Goal: Task Accomplishment & Management: Complete application form

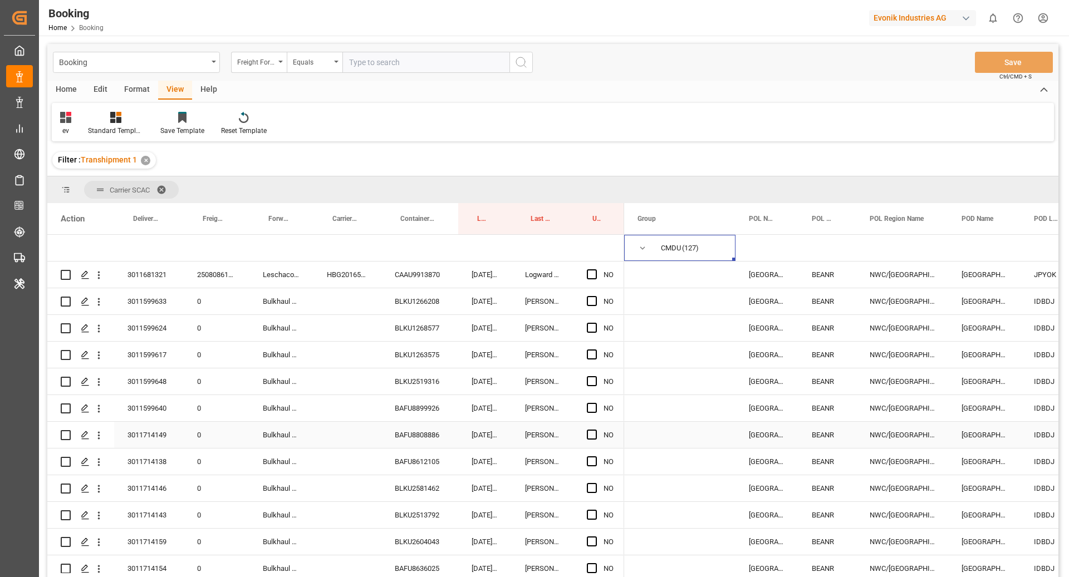
scroll to position [80, 0]
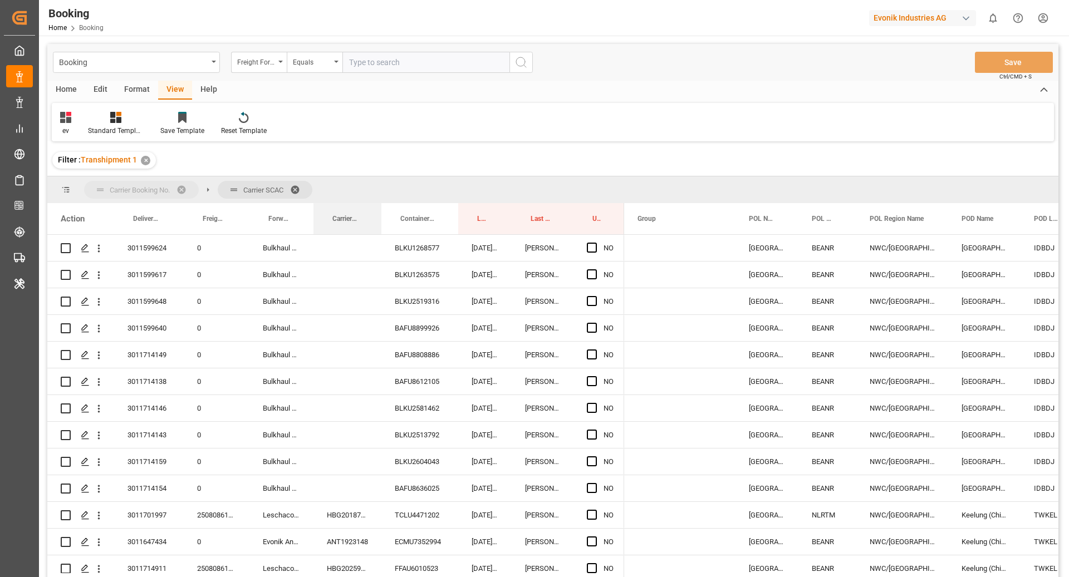
drag, startPoint x: 349, startPoint y: 225, endPoint x: 349, endPoint y: 179, distance: 46.2
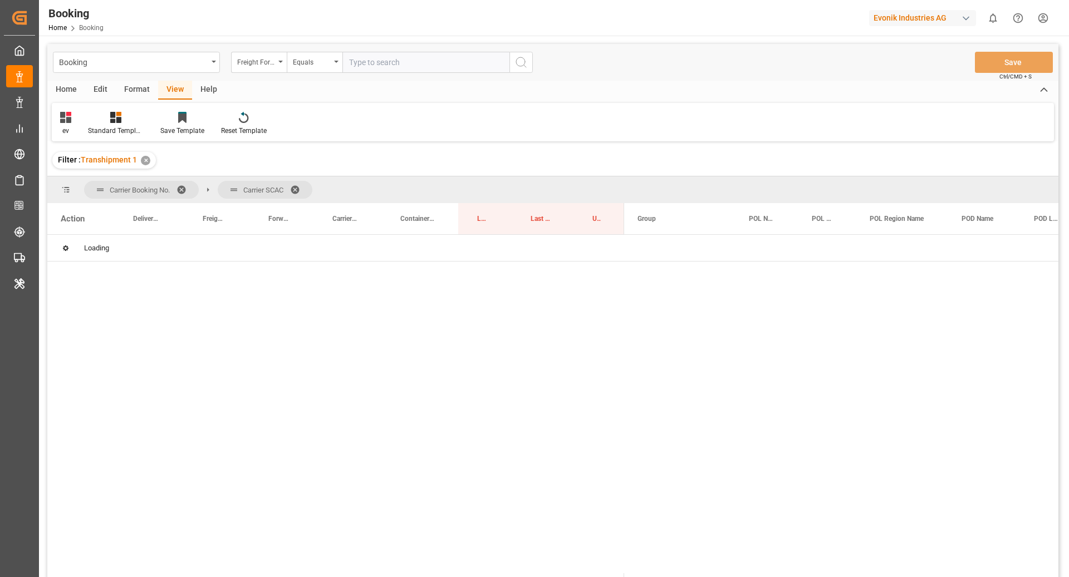
scroll to position [0, 0]
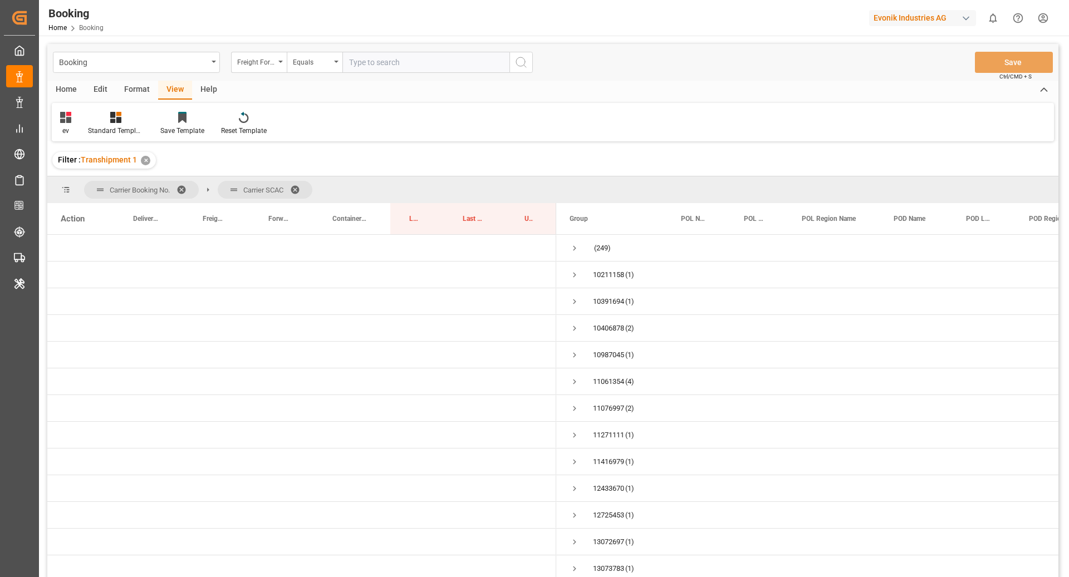
click at [181, 185] on span at bounding box center [185, 190] width 18 height 10
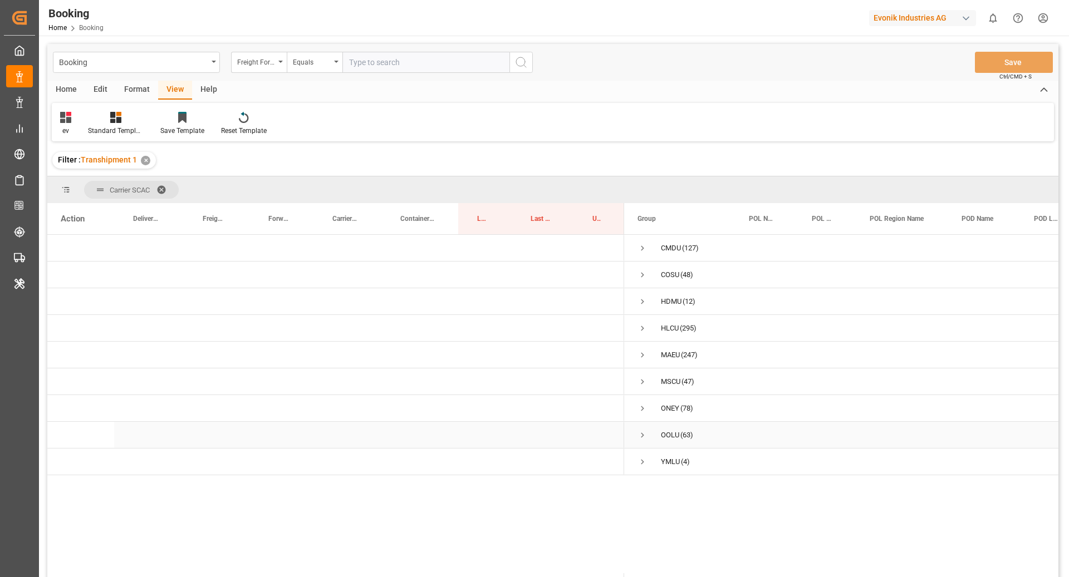
click at [645, 436] on span "Press SPACE to select this row." at bounding box center [642, 435] width 10 height 10
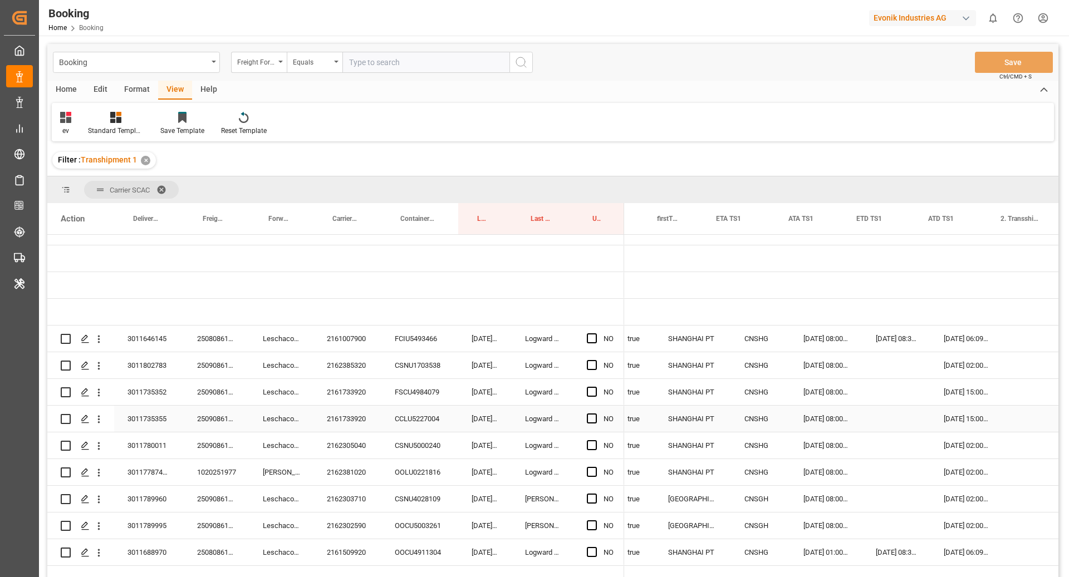
scroll to position [0, 1365]
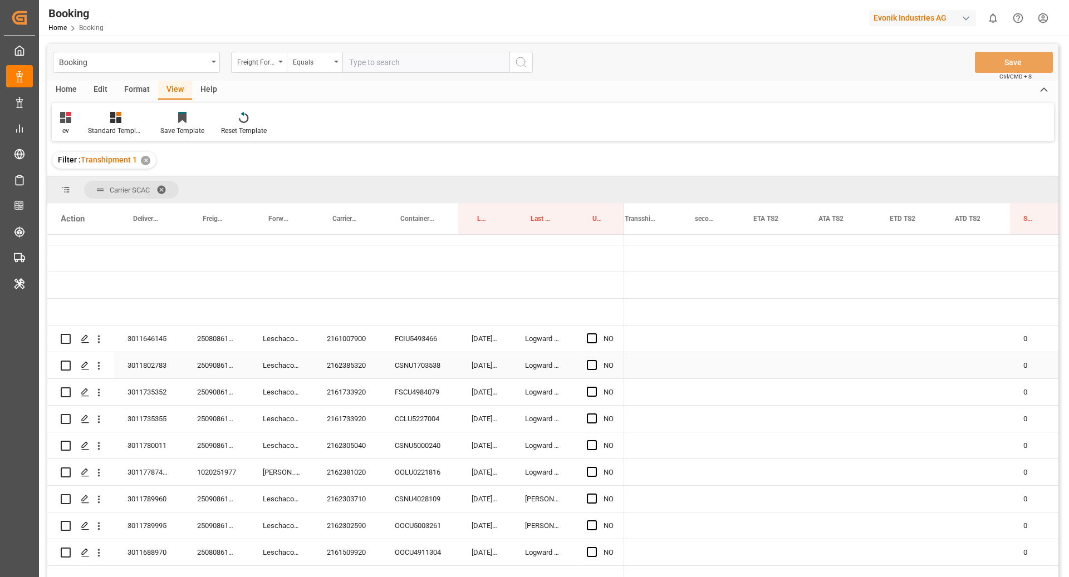
click at [95, 369] on icon "open menu" at bounding box center [99, 366] width 12 height 12
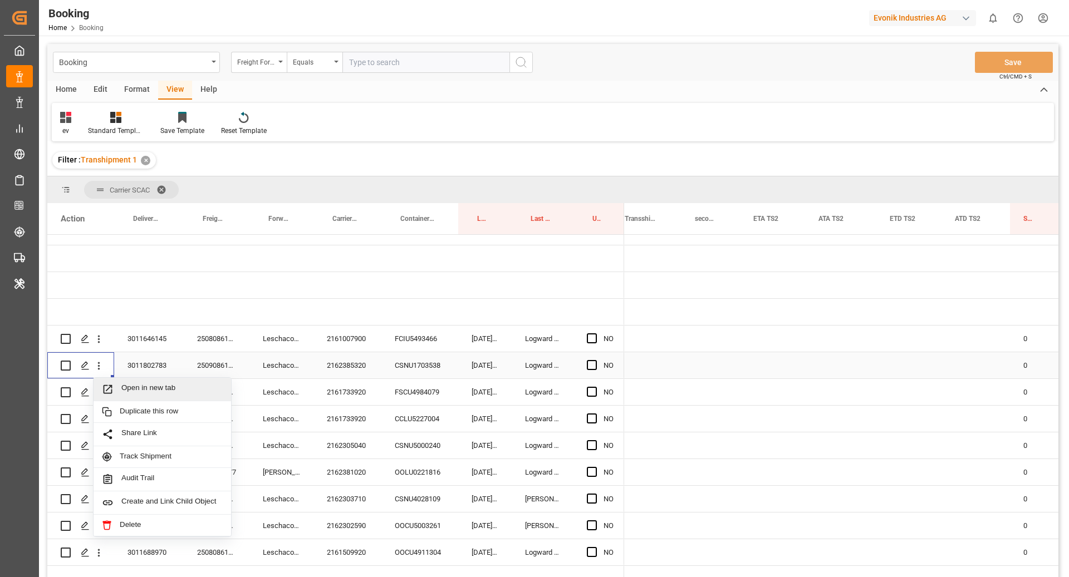
click at [124, 387] on span "Open in new tab" at bounding box center [171, 390] width 101 height 12
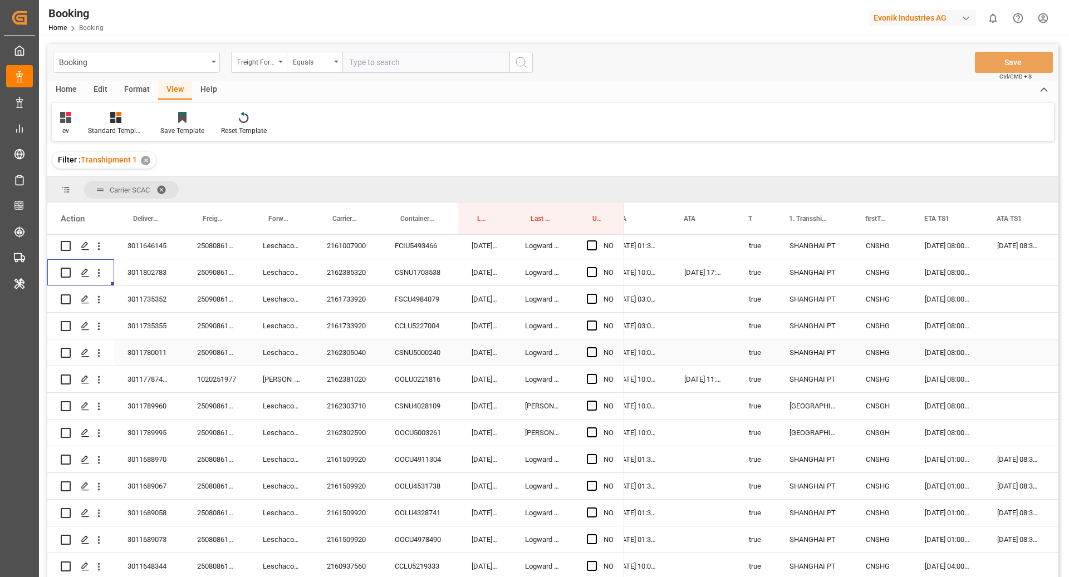
scroll to position [221, 0]
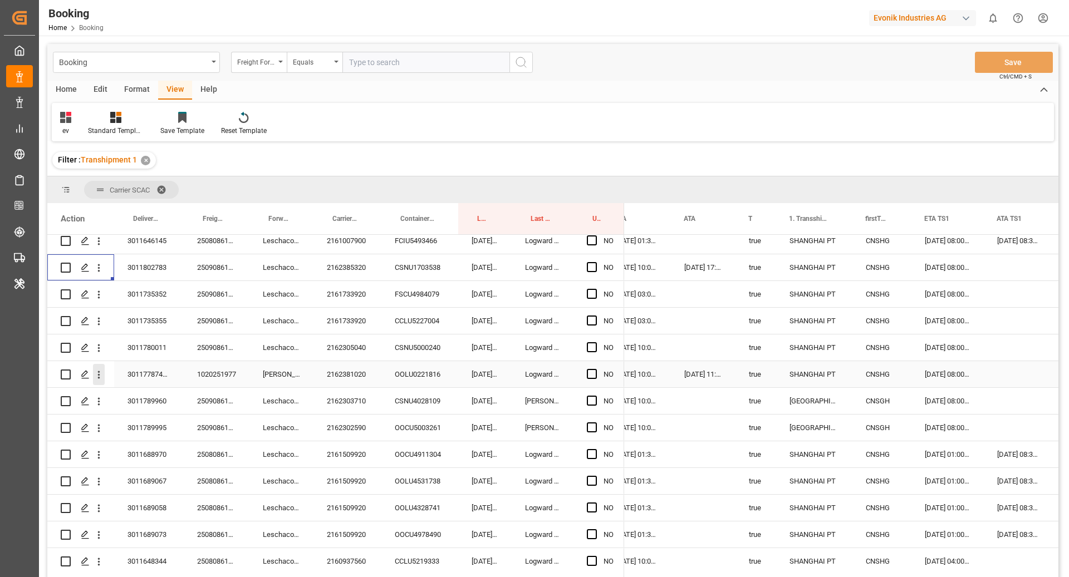
click at [100, 380] on icon "open menu" at bounding box center [99, 375] width 12 height 12
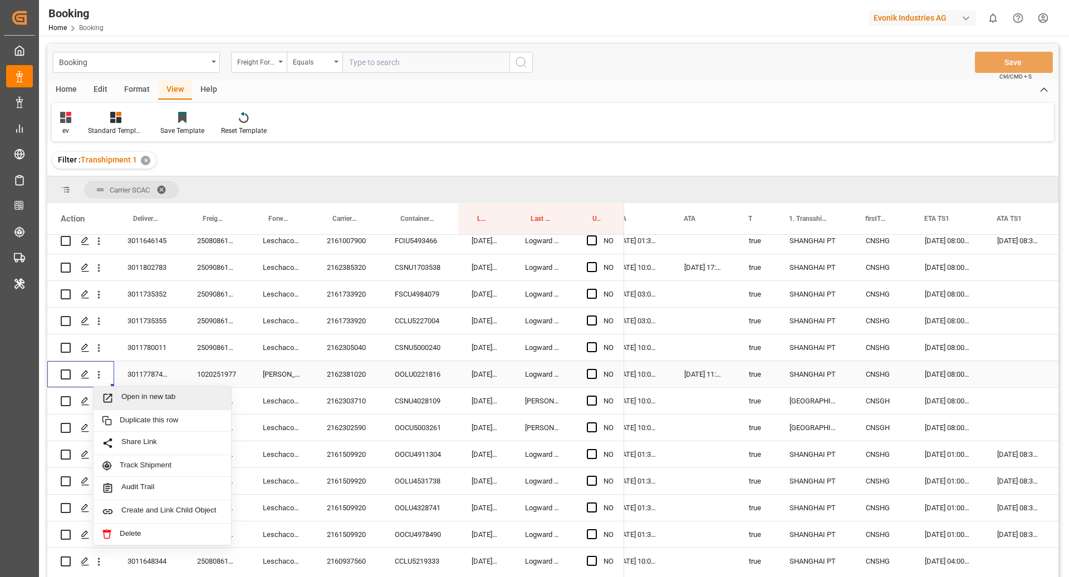
click at [163, 400] on span "Open in new tab" at bounding box center [171, 398] width 101 height 12
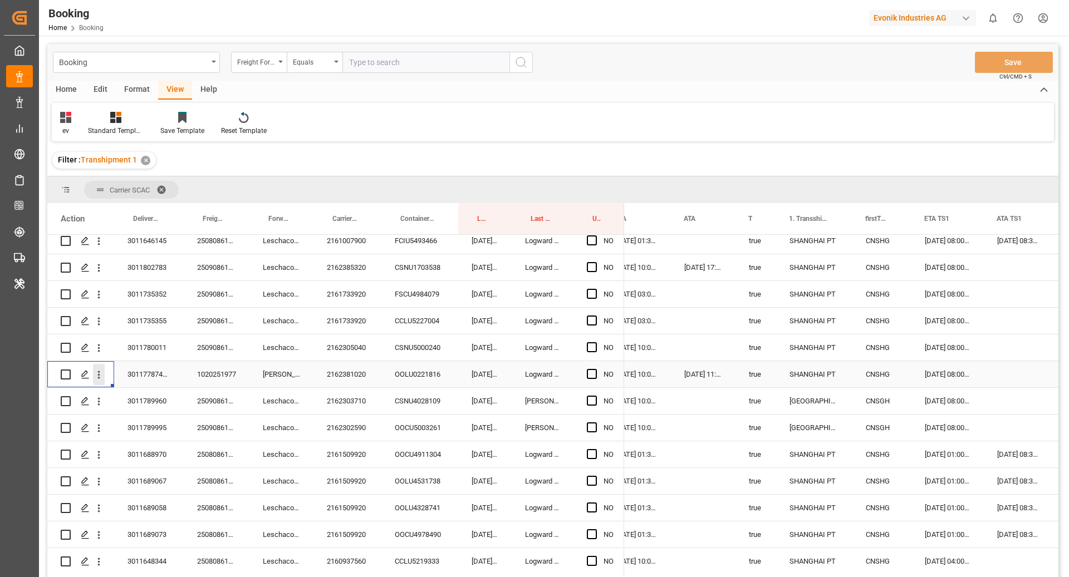
click at [101, 379] on icon "open menu" at bounding box center [99, 375] width 12 height 12
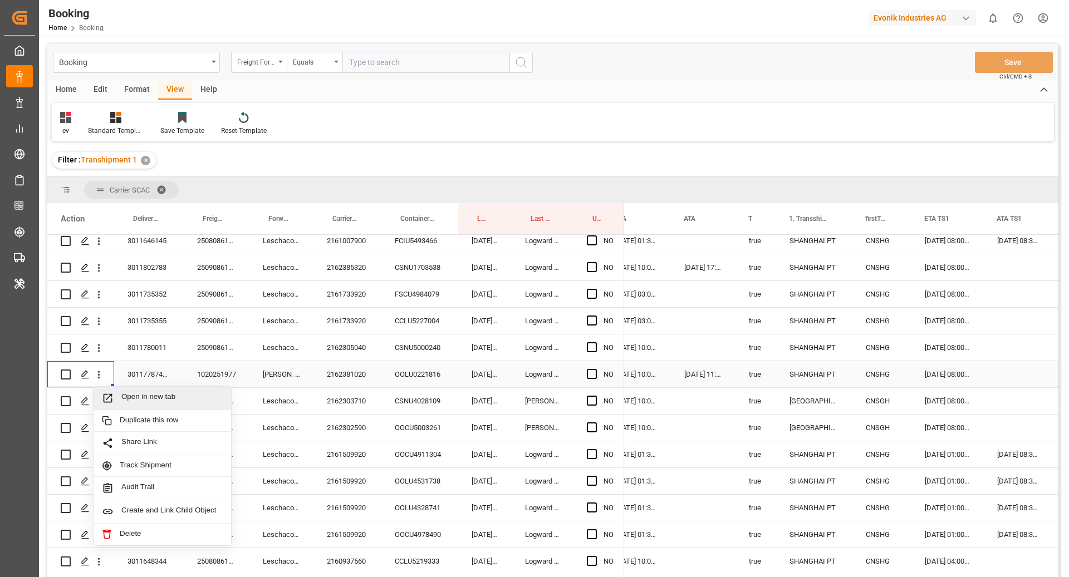
click at [133, 391] on div "Open in new tab" at bounding box center [163, 398] width 138 height 23
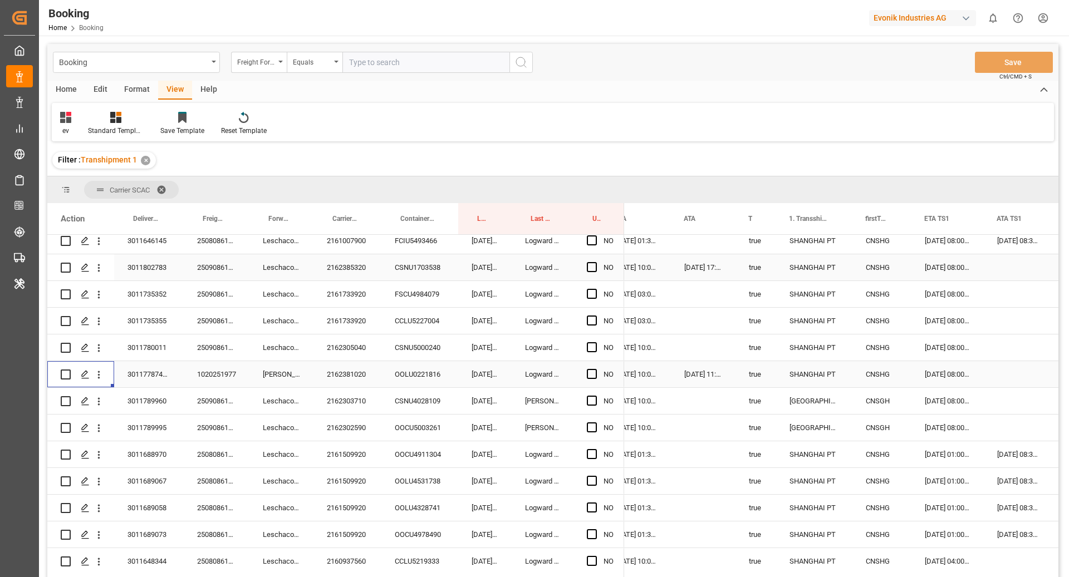
click at [331, 273] on div "2162385320" at bounding box center [347, 267] width 68 height 26
click at [351, 274] on div "2162385320" at bounding box center [347, 267] width 68 height 26
click at [415, 267] on div "CSNU1703538" at bounding box center [419, 267] width 77 height 26
click at [338, 375] on div "2162381020" at bounding box center [347, 374] width 68 height 26
click at [425, 381] on div "OOLU0221816" at bounding box center [419, 374] width 77 height 26
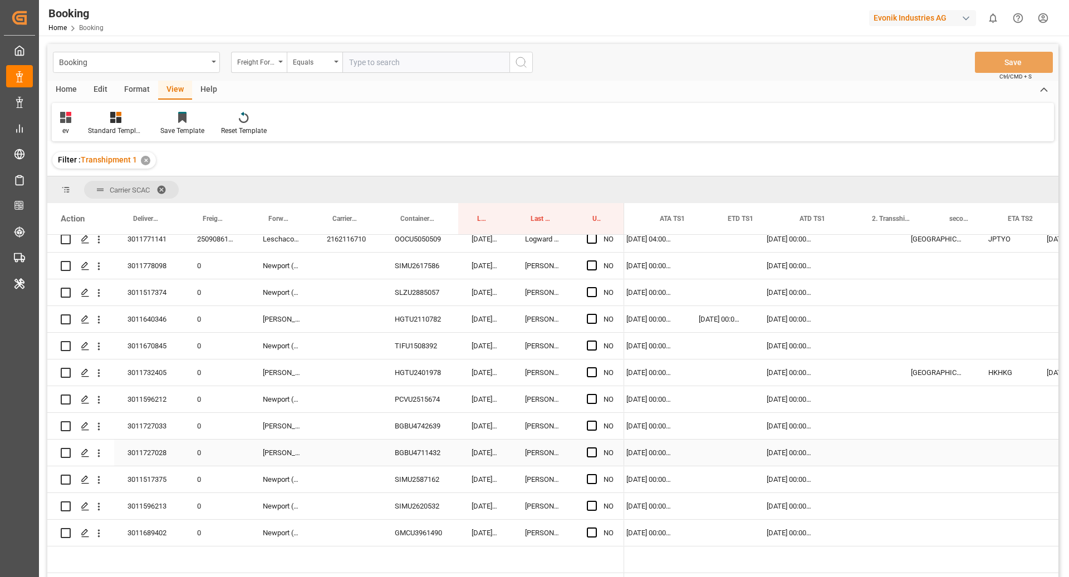
scroll to position [0, 1258]
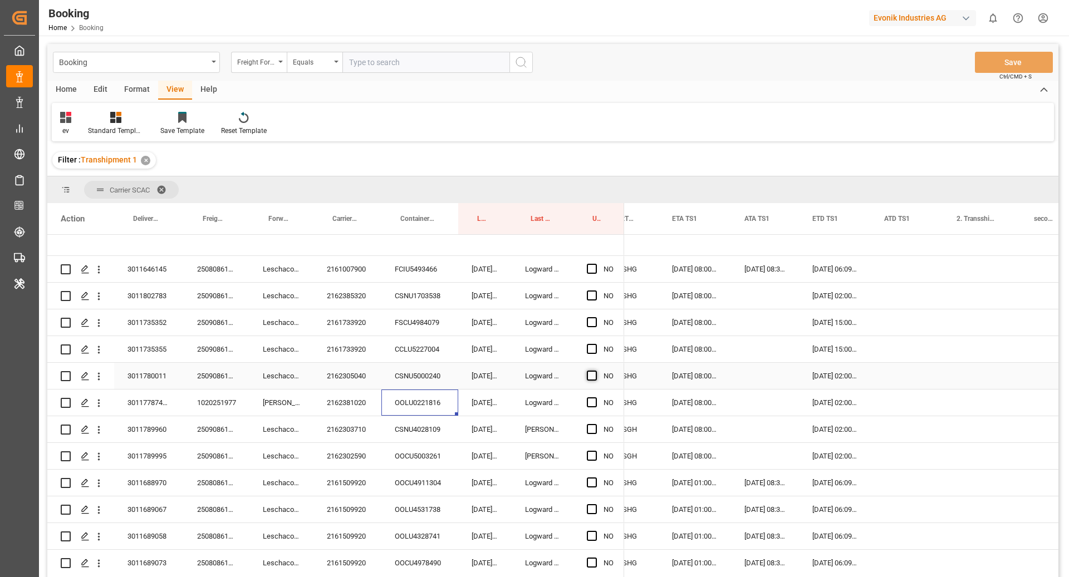
click at [592, 378] on span "Press SPACE to select this row." at bounding box center [592, 376] width 10 height 10
click at [595, 371] on input "Press SPACE to select this row." at bounding box center [595, 371] width 0 height 0
click at [593, 271] on span "Press SPACE to select this row." at bounding box center [592, 269] width 10 height 10
click at [595, 264] on input "Press SPACE to select this row." at bounding box center [595, 264] width 0 height 0
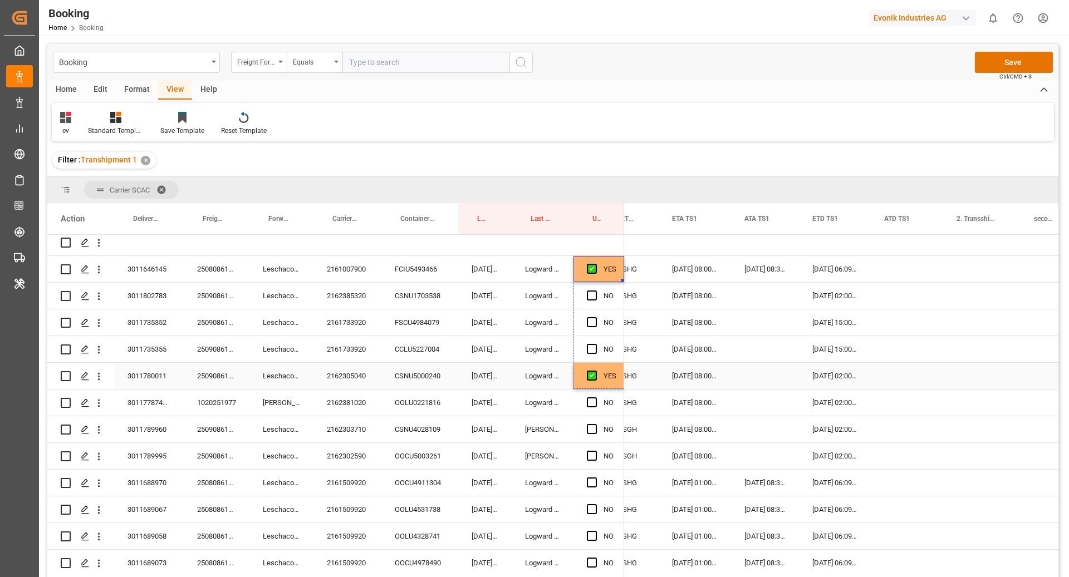
drag, startPoint x: 622, startPoint y: 280, endPoint x: 607, endPoint y: 364, distance: 85.3
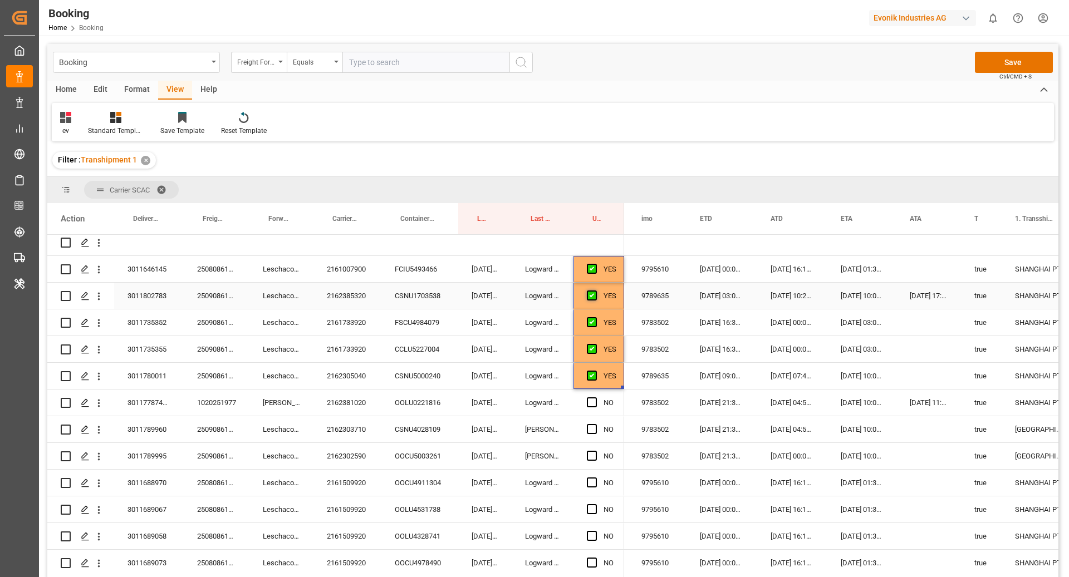
click at [589, 293] on span "Press SPACE to select this row." at bounding box center [592, 296] width 10 height 10
click at [595, 291] on input "Press SPACE to select this row." at bounding box center [595, 291] width 0 height 0
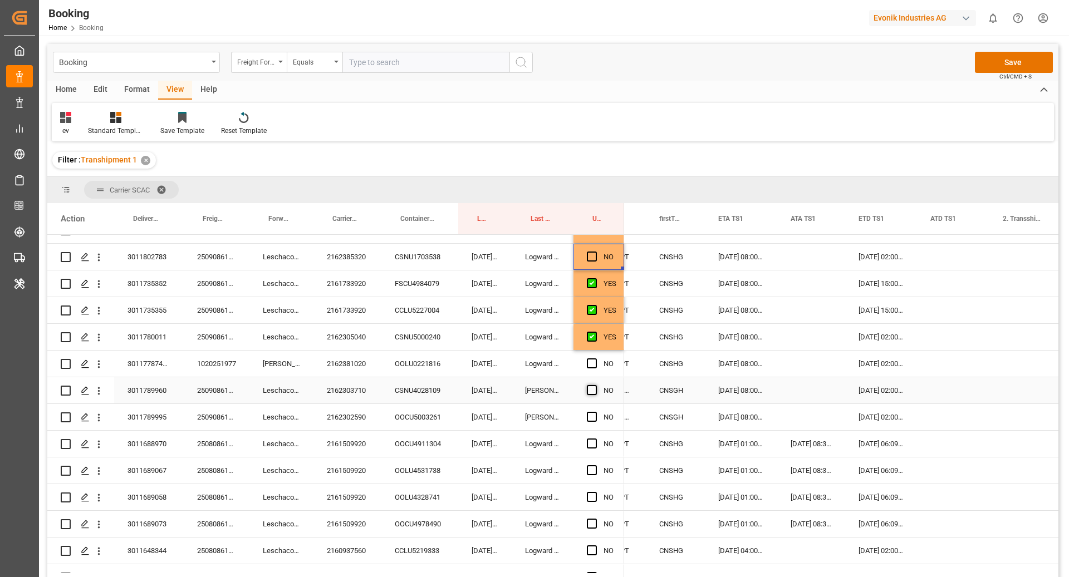
click at [592, 391] on span "Press SPACE to select this row." at bounding box center [592, 390] width 10 height 10
click at [595, 385] on input "Press SPACE to select this row." at bounding box center [595, 385] width 0 height 0
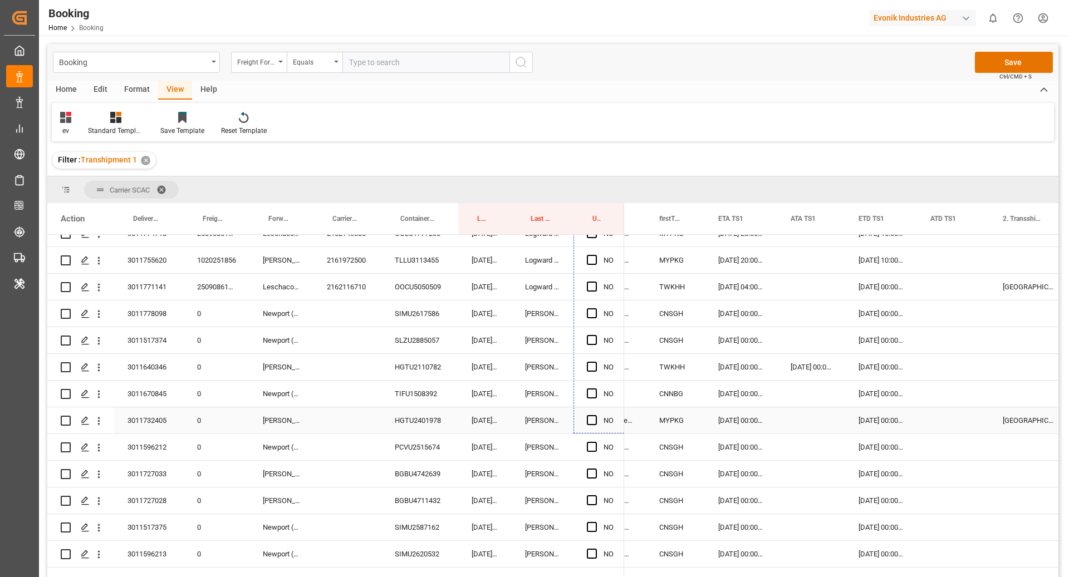
drag, startPoint x: 621, startPoint y: 401, endPoint x: 598, endPoint y: 414, distance: 26.4
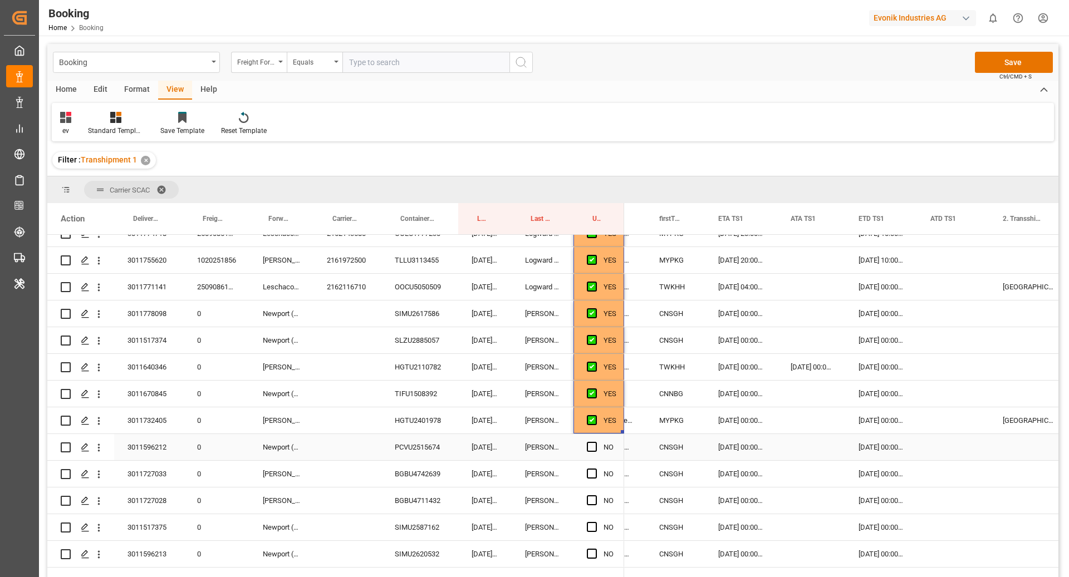
click at [429, 454] on div "PCVU2515674" at bounding box center [419, 447] width 77 height 26
click at [787, 444] on div "Press SPACE to select this row." at bounding box center [811, 447] width 68 height 26
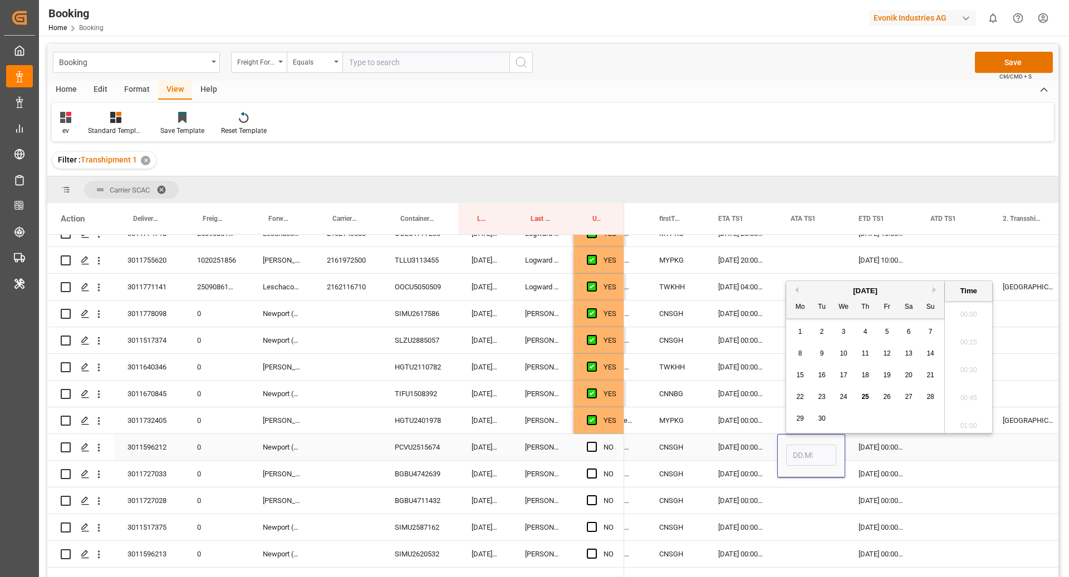
scroll to position [1646, 0]
click at [842, 391] on div "24" at bounding box center [844, 397] width 14 height 13
type input "24.09.2025 00:00"
click at [716, 436] on div "24.09.2025 00:00:00" at bounding box center [741, 447] width 72 height 26
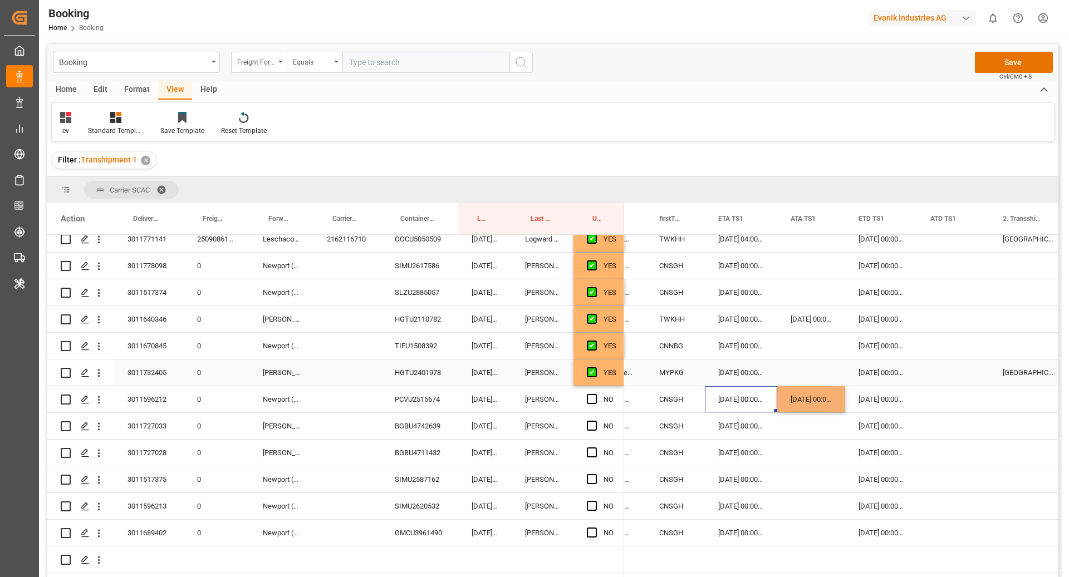
scroll to position [1596, 0]
click at [429, 495] on div "SIMU2620532" at bounding box center [419, 506] width 77 height 26
click at [808, 388] on div "24.09.2025 00:00:00" at bounding box center [811, 399] width 68 height 26
click at [806, 493] on div "Press SPACE to select this row." at bounding box center [811, 506] width 68 height 26
click at [595, 394] on span "Press SPACE to select this row." at bounding box center [592, 399] width 10 height 10
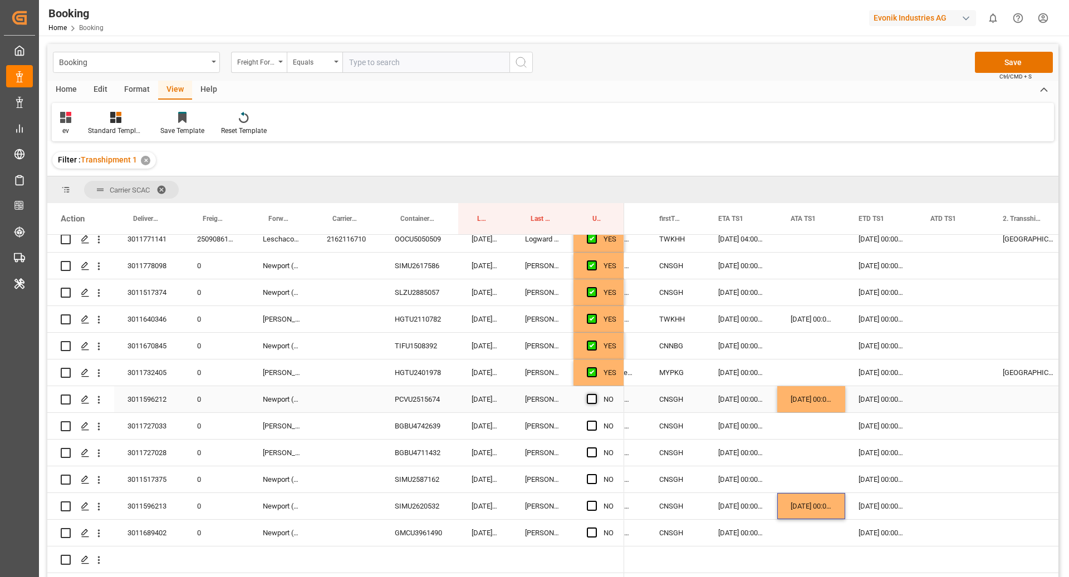
click at [595, 394] on input "Press SPACE to select this row." at bounding box center [595, 394] width 0 height 0
drag, startPoint x: 622, startPoint y: 401, endPoint x: 603, endPoint y: 512, distance: 112.8
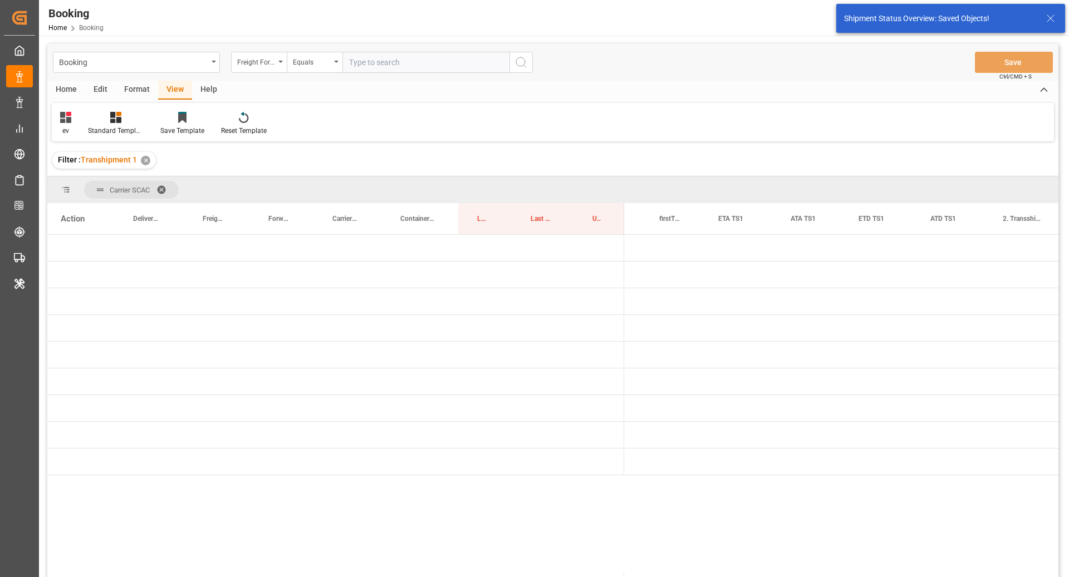
scroll to position [0, 0]
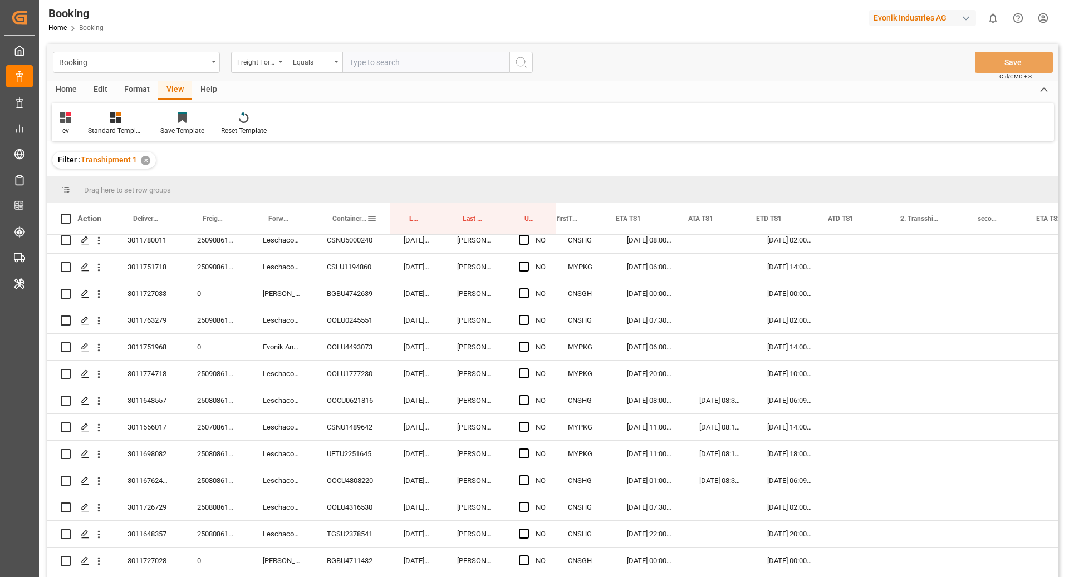
scroll to position [0, 1072]
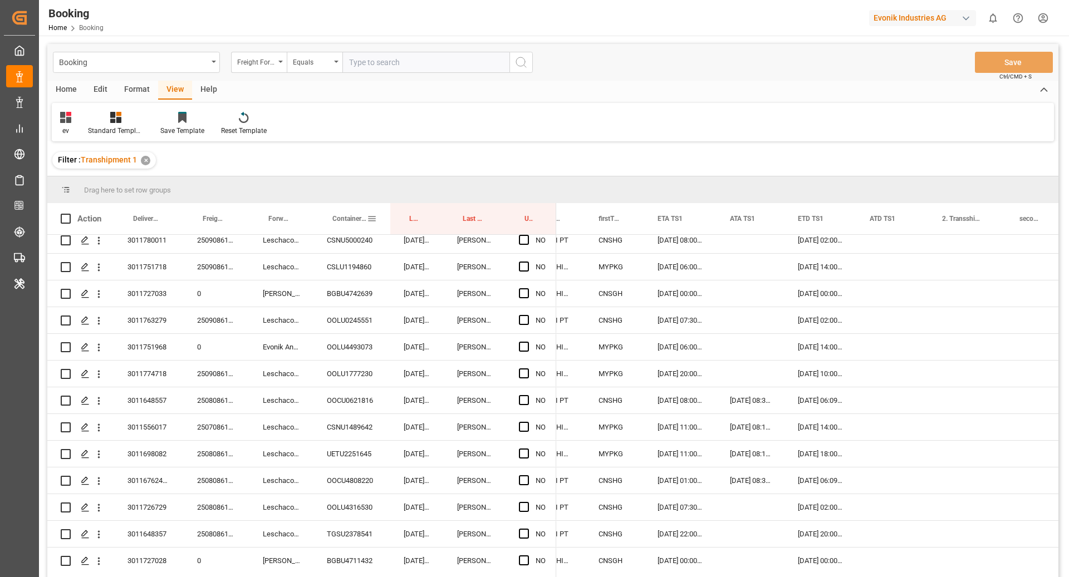
drag, startPoint x: 348, startPoint y: 220, endPoint x: 357, endPoint y: 224, distance: 9.2
click at [82, 119] on div "Standard Templates" at bounding box center [116, 123] width 72 height 24
click at [316, 146] on div "Filter : Transhipment 1 ✕" at bounding box center [552, 160] width 1011 height 31
click at [67, 120] on icon at bounding box center [65, 117] width 11 height 11
click at [103, 243] on div "ev" at bounding box center [113, 249] width 97 height 12
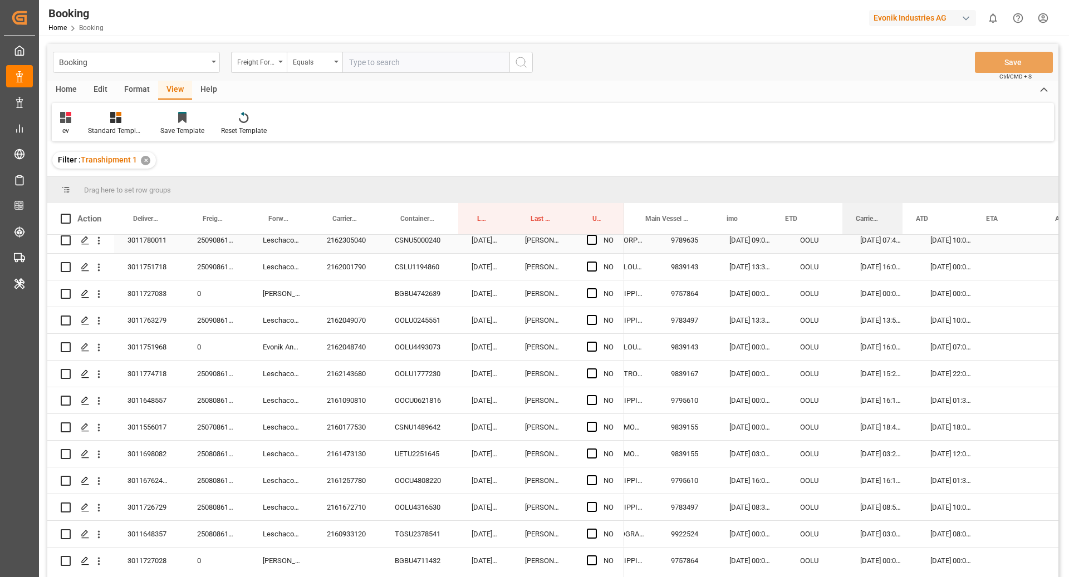
scroll to position [0, 383]
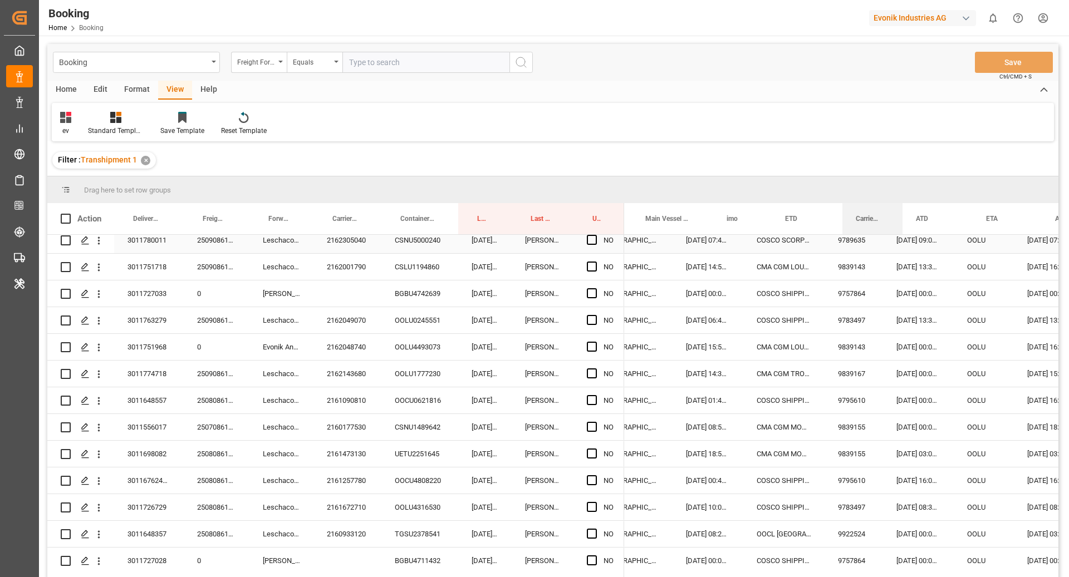
drag, startPoint x: 487, startPoint y: 224, endPoint x: 606, endPoint y: 236, distance: 119.7
click at [740, 94] on div "Home Edit Format View Help" at bounding box center [552, 90] width 1011 height 19
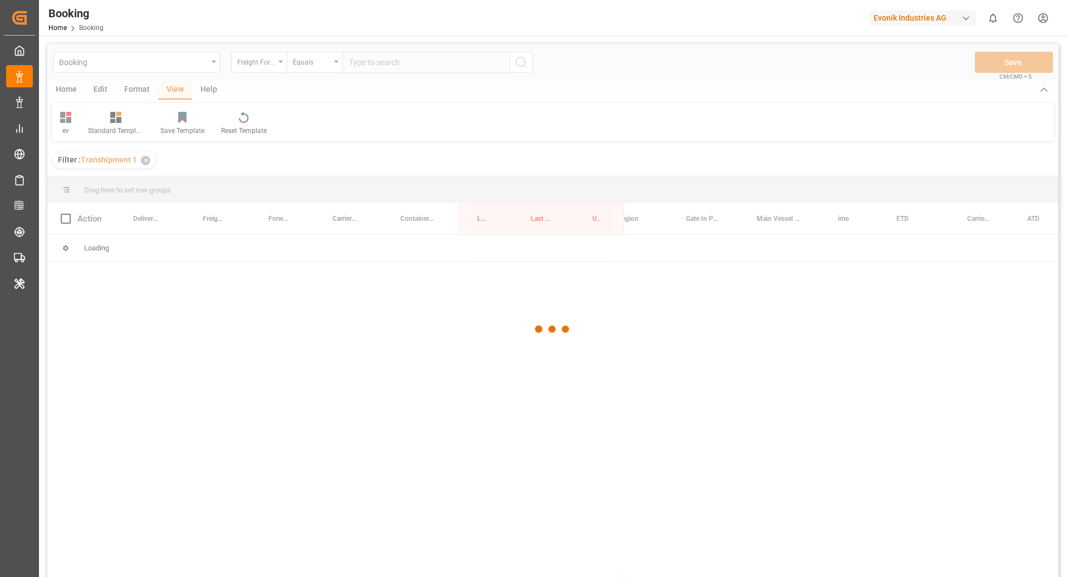
click at [59, 118] on div at bounding box center [552, 329] width 1011 height 571
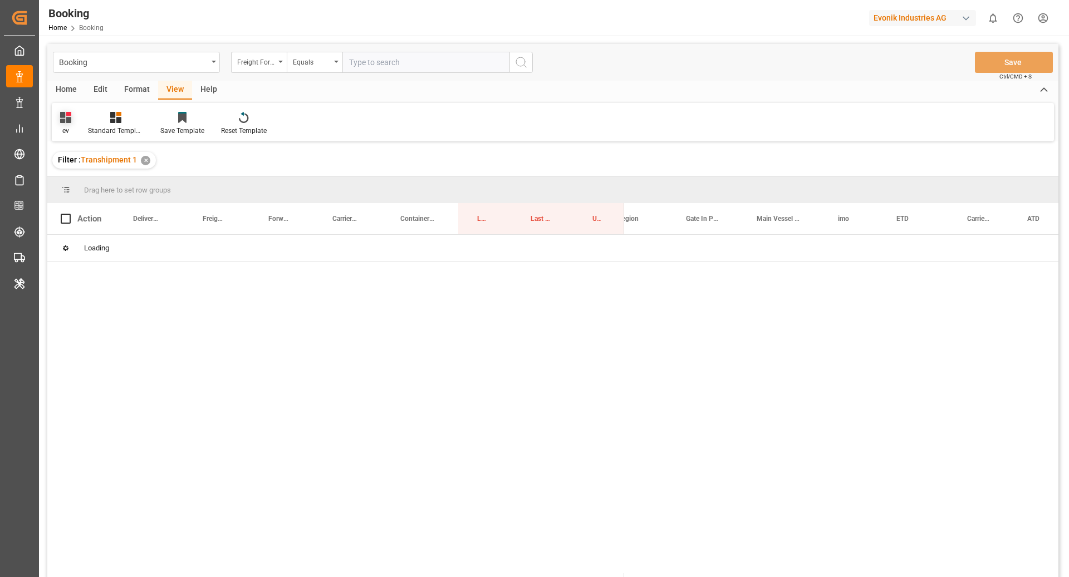
click at [71, 125] on div "ev" at bounding box center [66, 123] width 28 height 24
click at [84, 248] on div "ev" at bounding box center [113, 249] width 97 height 12
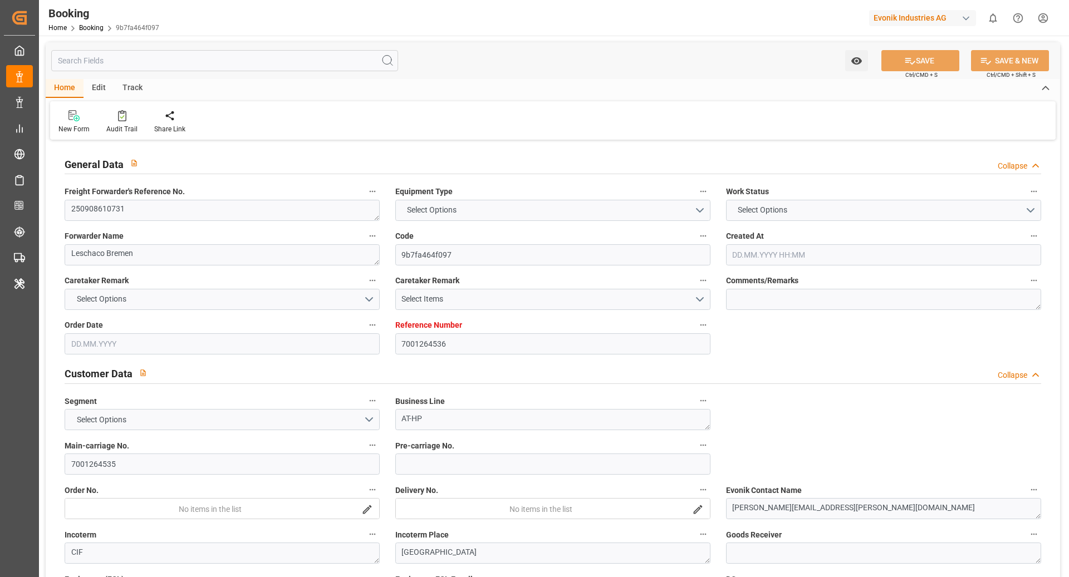
type input "7001264536"
type input "9789635"
type input "OOCL"
type input "Orient Overseas Container Line Ltd"
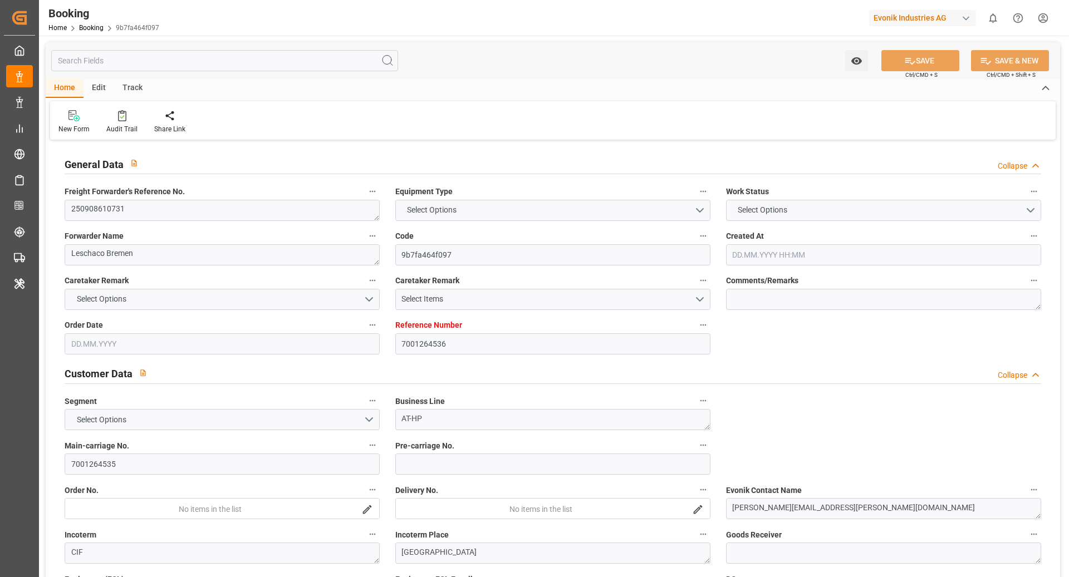
type input "NLRTM"
type input "KRPUS"
type input "0"
type input "CNSHG"
type input "0"
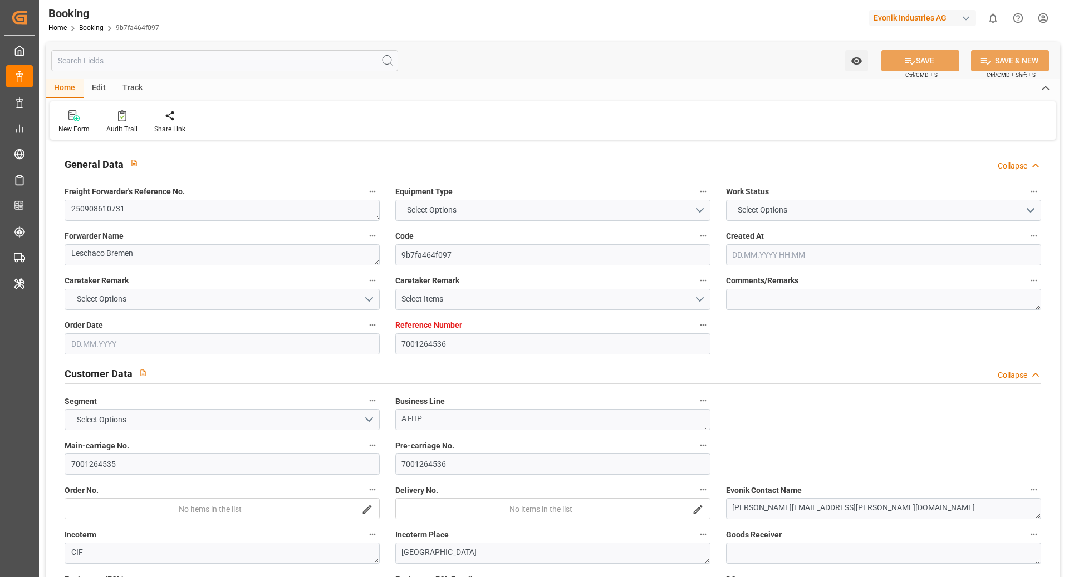
type input "NLRTM"
type input "KRPUS"
type input "9622588"
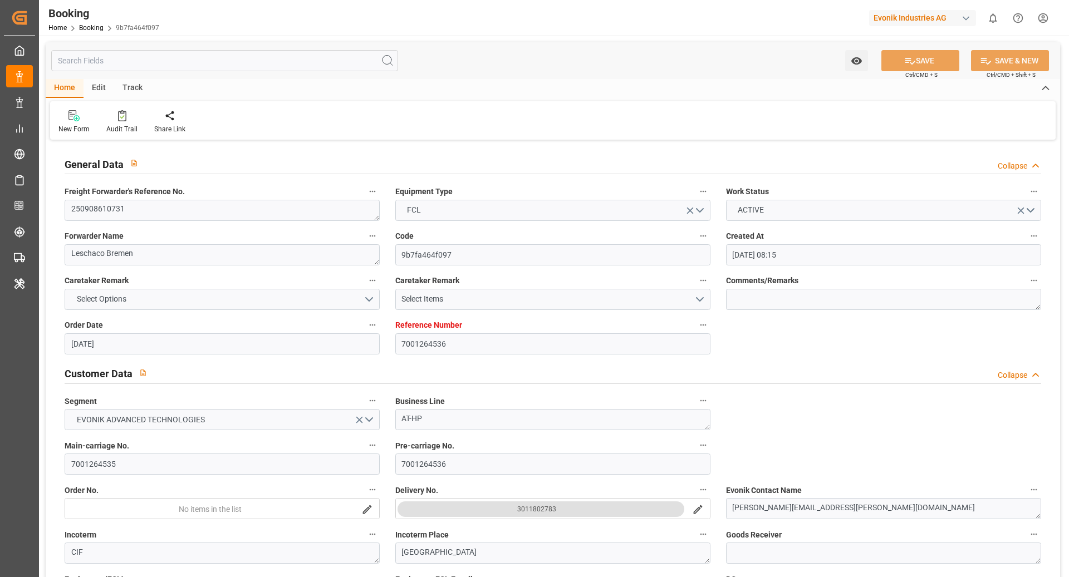
type input "[DATE] 08:15"
type input "[DATE]"
type input "[DATE] 00:00"
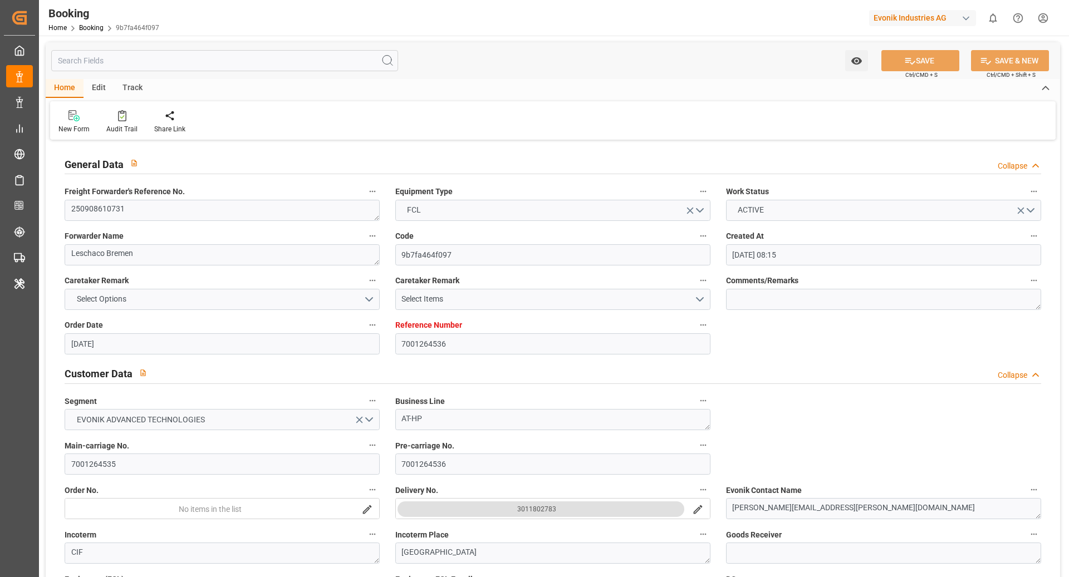
type input "[DATE] 00:00"
type input "[DATE]"
type input "[DATE] 03:00"
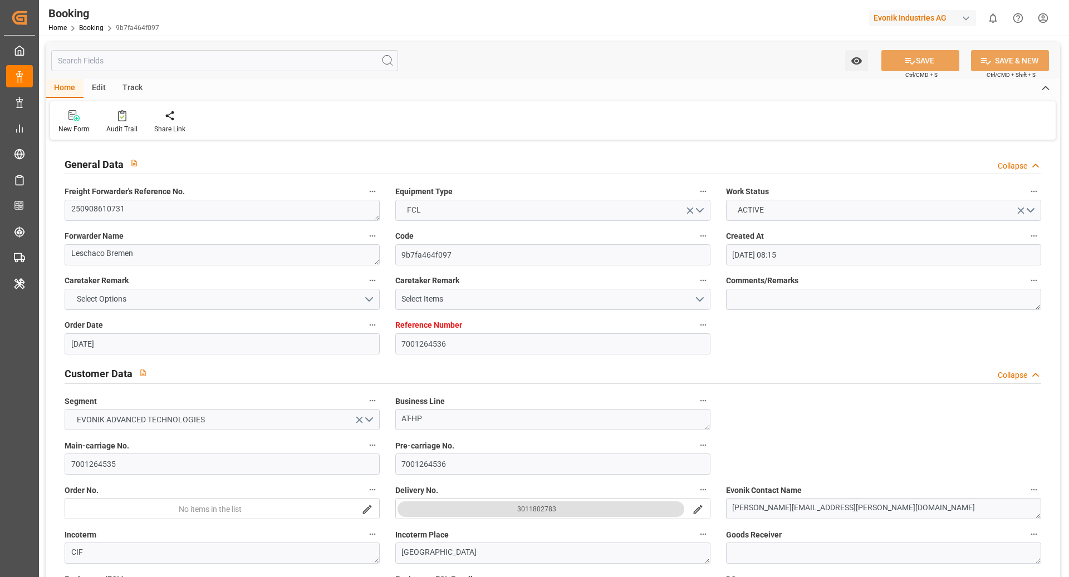
type input "[DATE] 00:00"
type input "[DATE] 10:23"
type input "[DATE] 12:18"
type input "[DATE] 10:00"
type input "[DATE] 00:00"
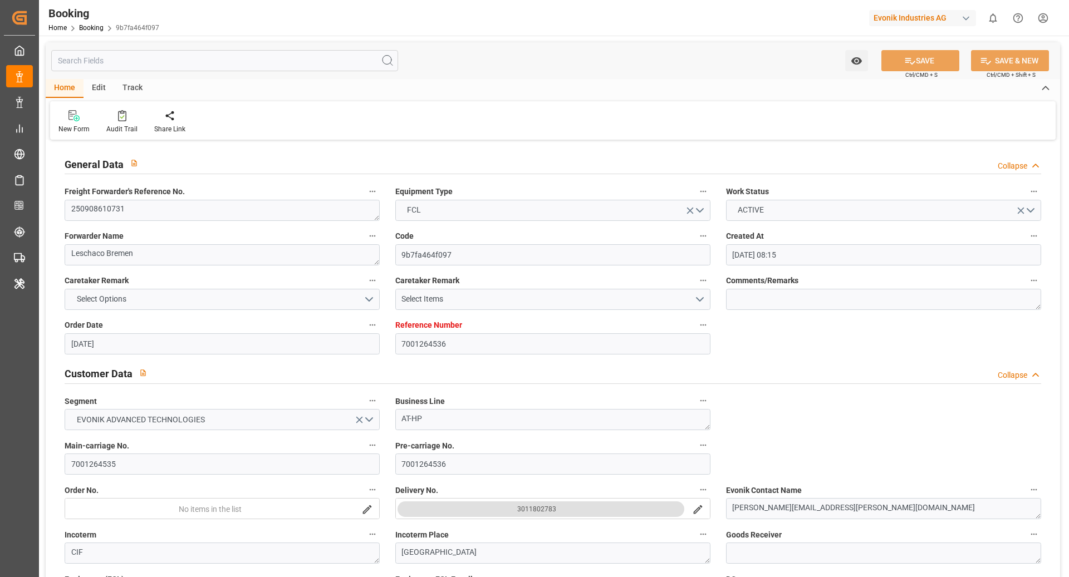
type input "[DATE] 17:43"
type input "[DATE] 08:00"
type input "[DATE] 00:00"
type input "[DATE] 02:00"
type input "[DATE] 00:00"
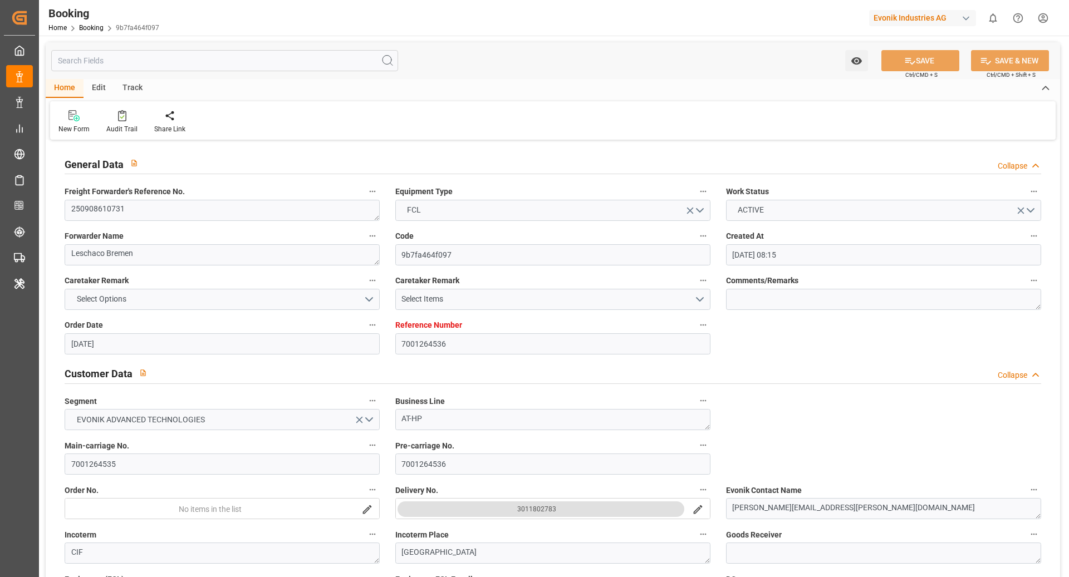
type input "[DATE] 09:26"
type input "[DATE]"
type input "[DATE] 05:55"
type input "[DATE] 03:00"
type input "[DATE] 08:00"
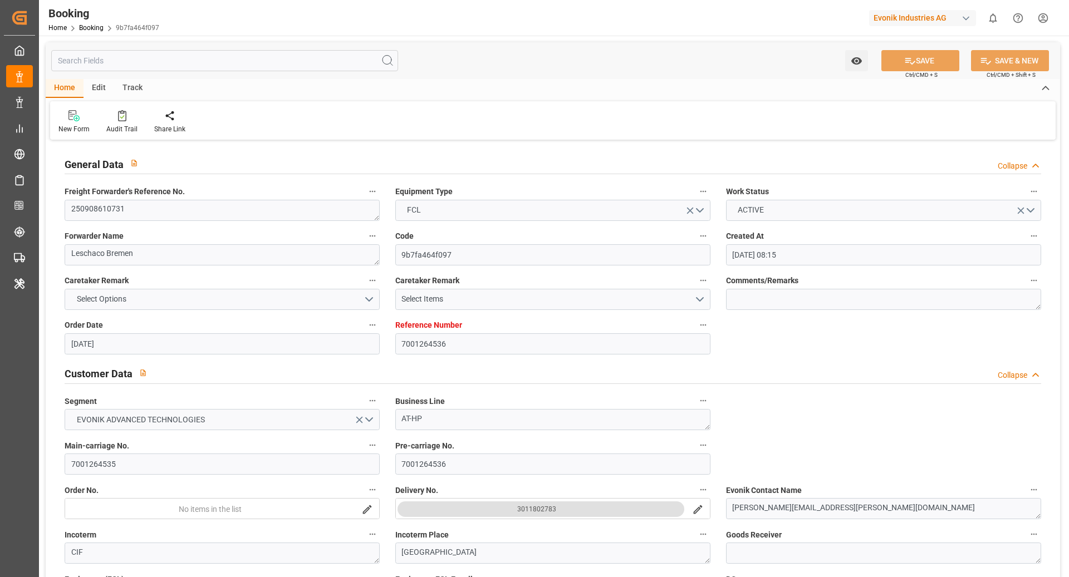
type input "[DATE] 16:49"
type input "[DATE] 02:00"
type input "[DATE] 10:00"
type input "[DATE] 23:33"
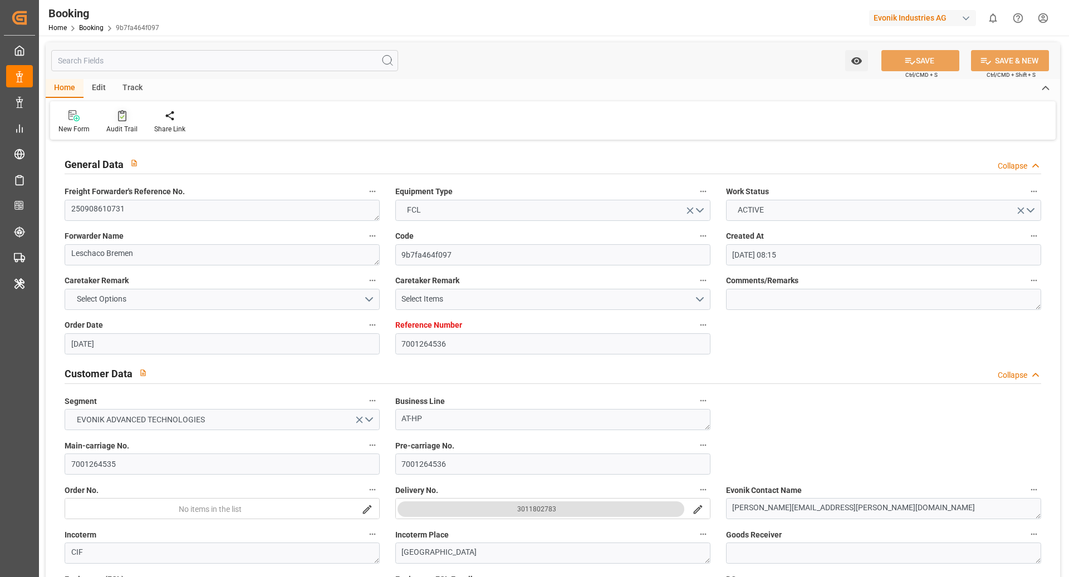
click at [117, 130] on div "Audit Trail" at bounding box center [121, 129] width 31 height 10
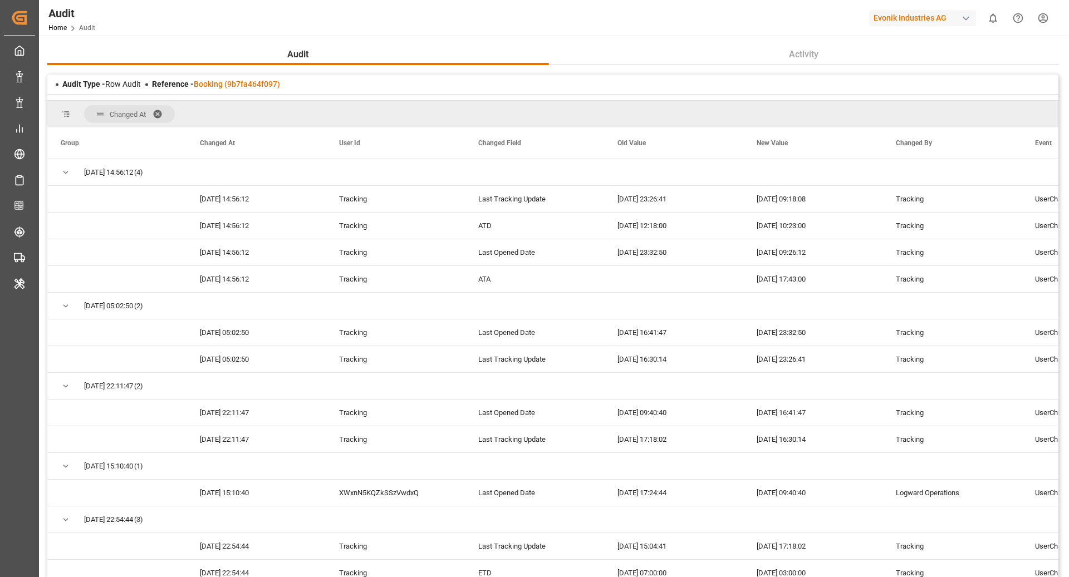
click at [235, 75] on div "Audit Type - Row Audit Reference - Booking (9b7fa464f097)" at bounding box center [552, 84] width 1011 height 19
click at [232, 79] on div "Reference - Booking (9b7fa464f097)" at bounding box center [216, 84] width 128 height 12
click at [227, 84] on link "Booking (9b7fa464f097)" at bounding box center [237, 84] width 86 height 9
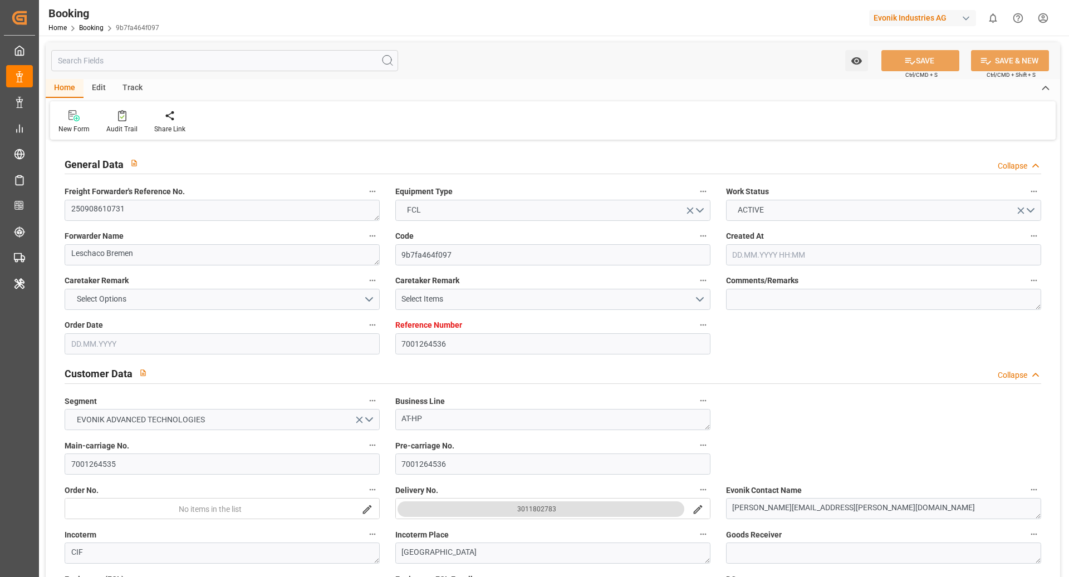
type input "7001264536"
type input "9789635"
type input "OOCL"
type input "Orient Overseas Container Line Ltd"
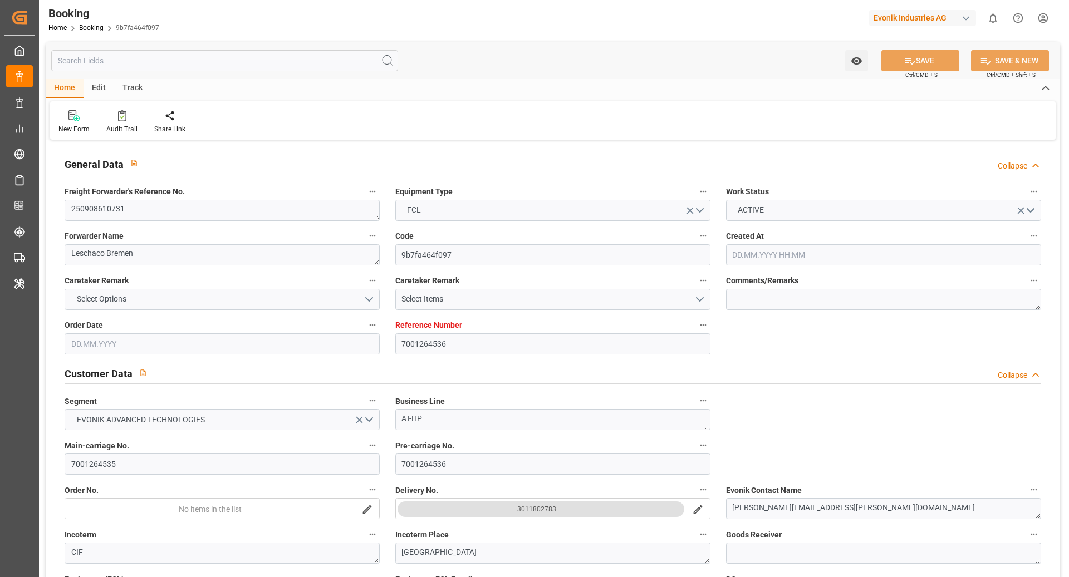
type input "NLRTM"
type input "KRPUS"
type input "0"
type input "CNSHG"
type input "0"
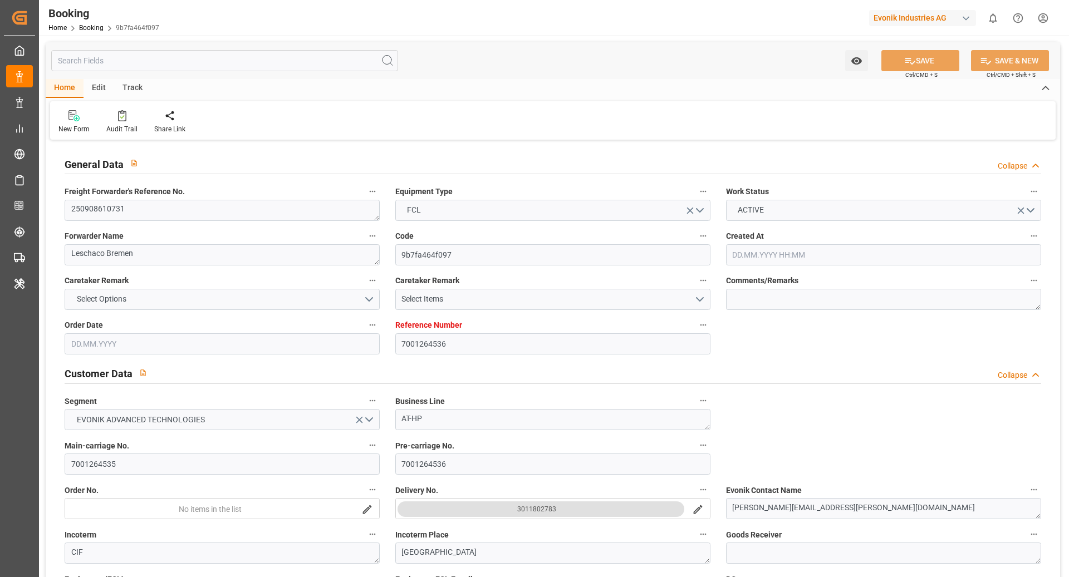
type input "NLRTM"
type input "KRPUS"
type input "9622588"
type input "[DATE] 08:15"
type input "[DATE]"
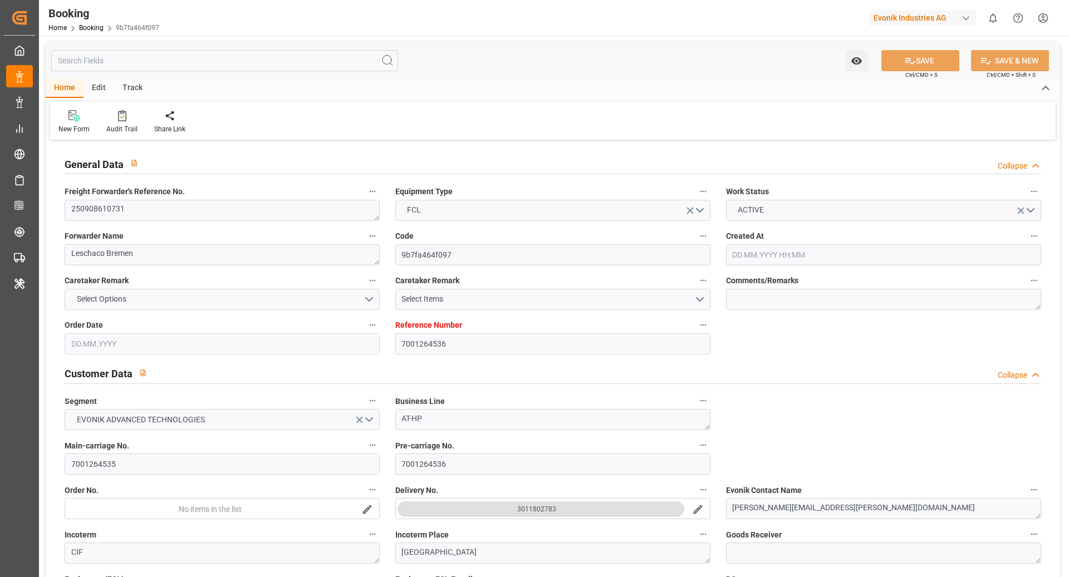
type input "[DATE]"
type input "[DATE] 00:00"
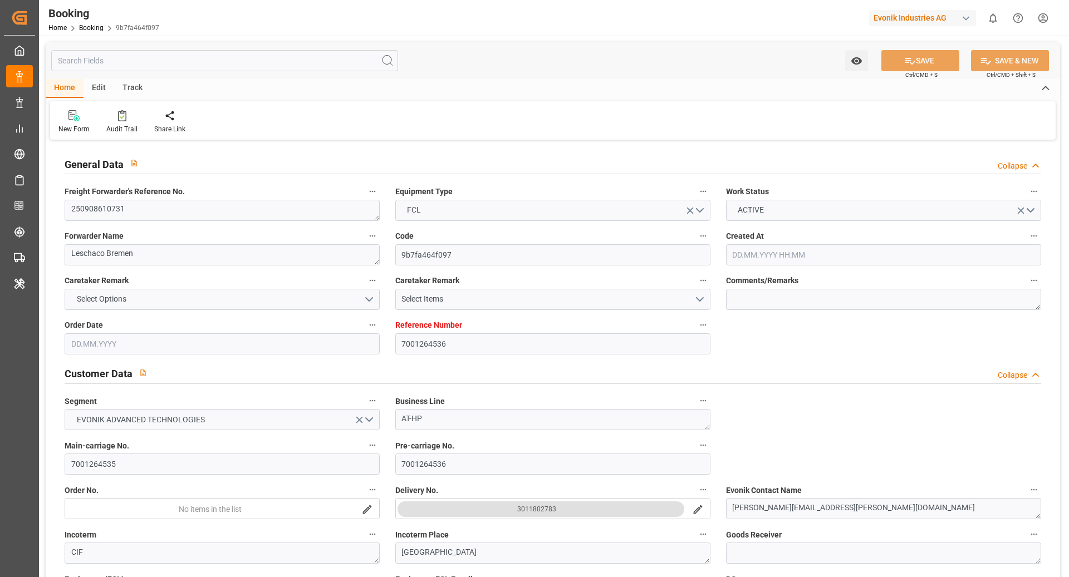
type input "[DATE]"
type input "[DATE] 03:00"
type input "[DATE] 00:00"
type input "[DATE] 10:23"
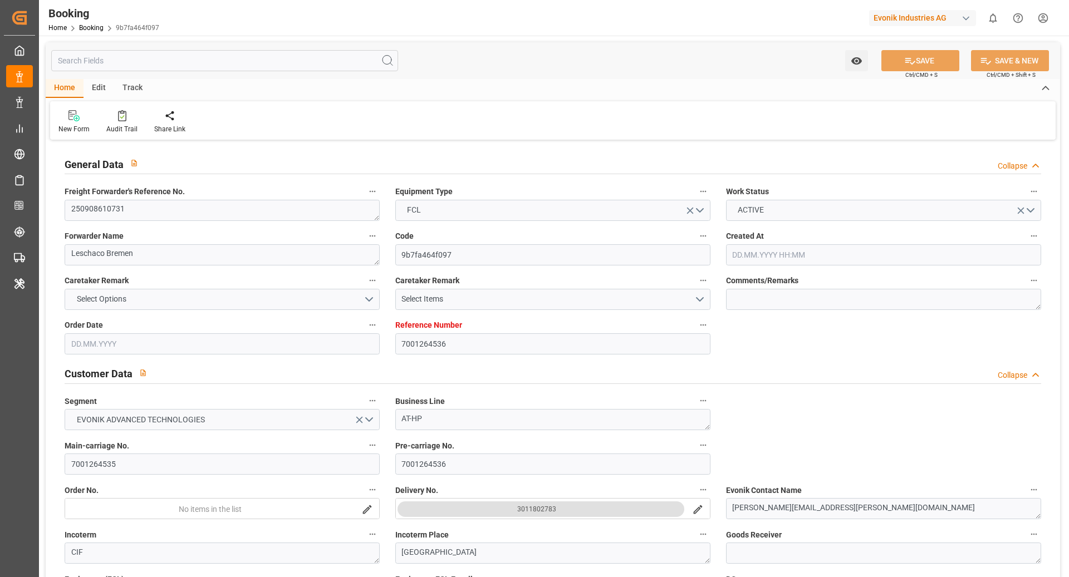
type input "[DATE] 12:18"
type input "[DATE] 10:00"
type input "[DATE] 00:00"
type input "[DATE] 17:43"
type input "[DATE] 08:00"
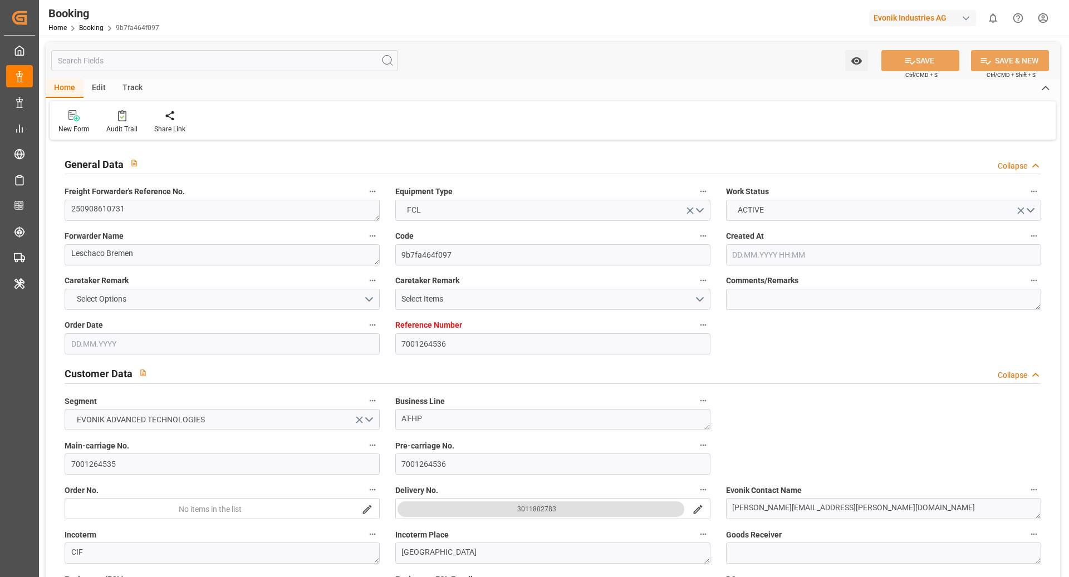
type input "[DATE] 00:00"
type input "[DATE] 02:00"
type input "[DATE] 00:00"
type input "[DATE] 09:26"
type input "[DATE]"
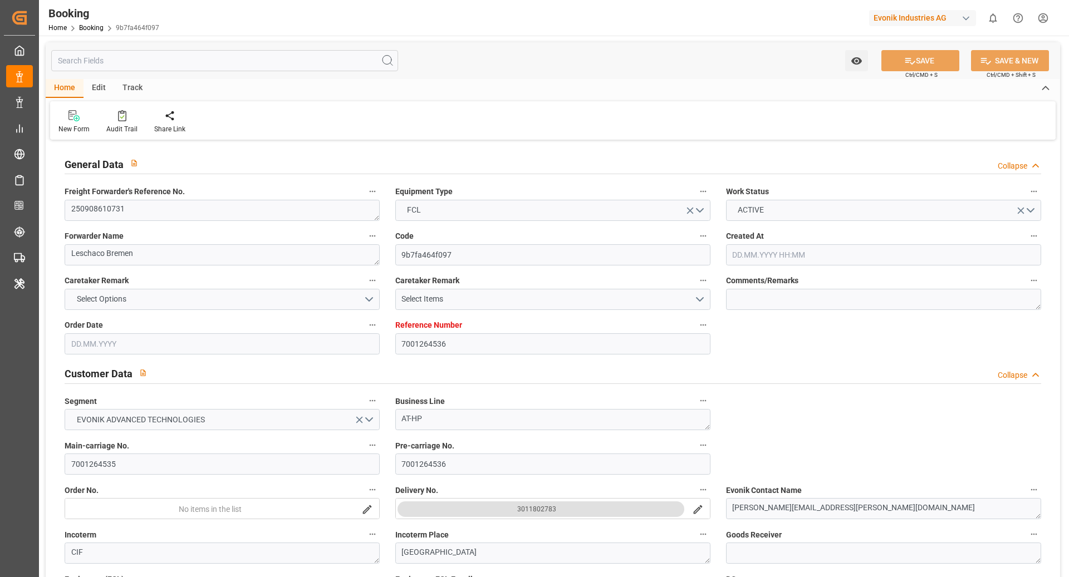
type input "[DATE] 05:55"
type input "[DATE] 03:00"
type input "[DATE] 08:00"
type input "[DATE] 16:49"
type input "[DATE] 02:00"
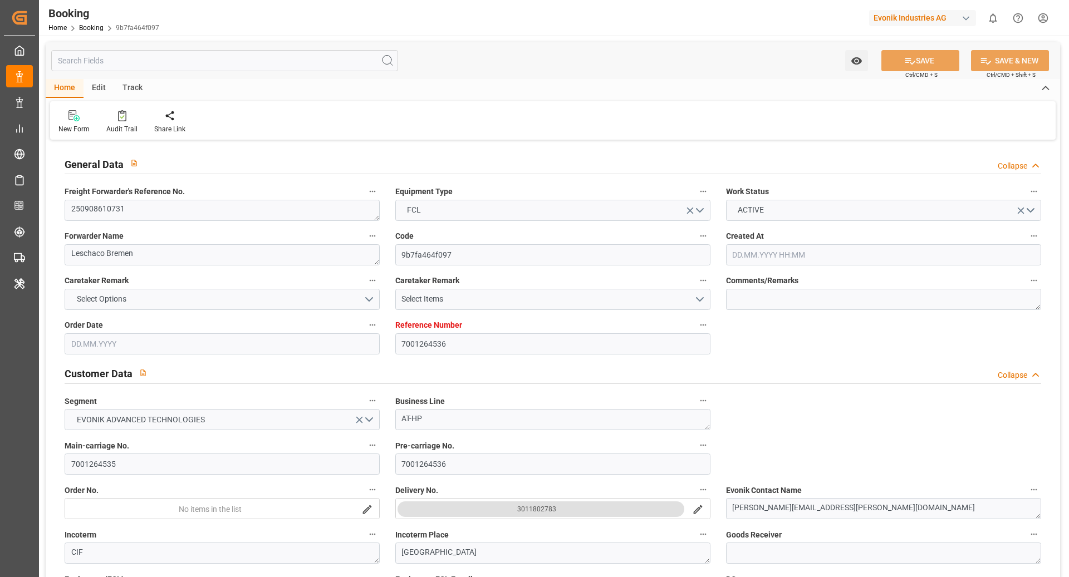
type input "[DATE] 10:00"
type input "[DATE] 23:33"
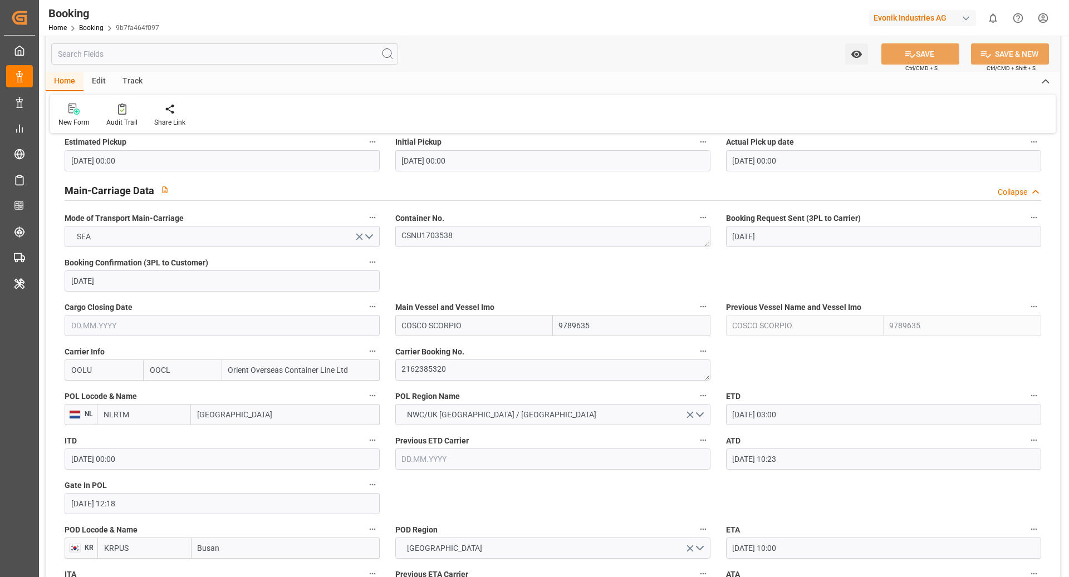
scroll to position [770, 0]
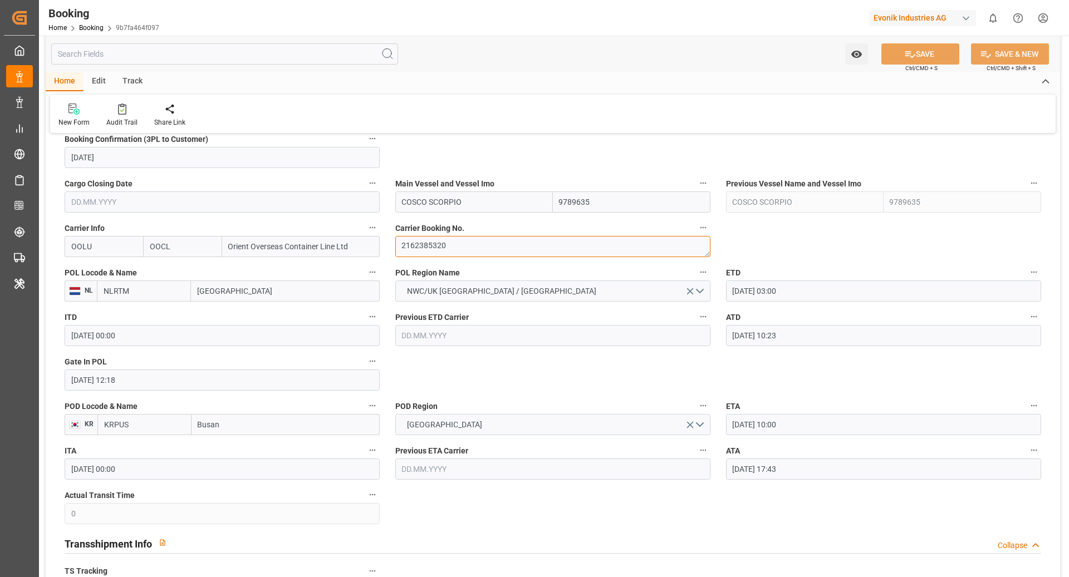
click at [479, 248] on textarea "2162385320" at bounding box center [552, 246] width 315 height 21
click at [478, 248] on textarea "2162385320" at bounding box center [552, 246] width 315 height 21
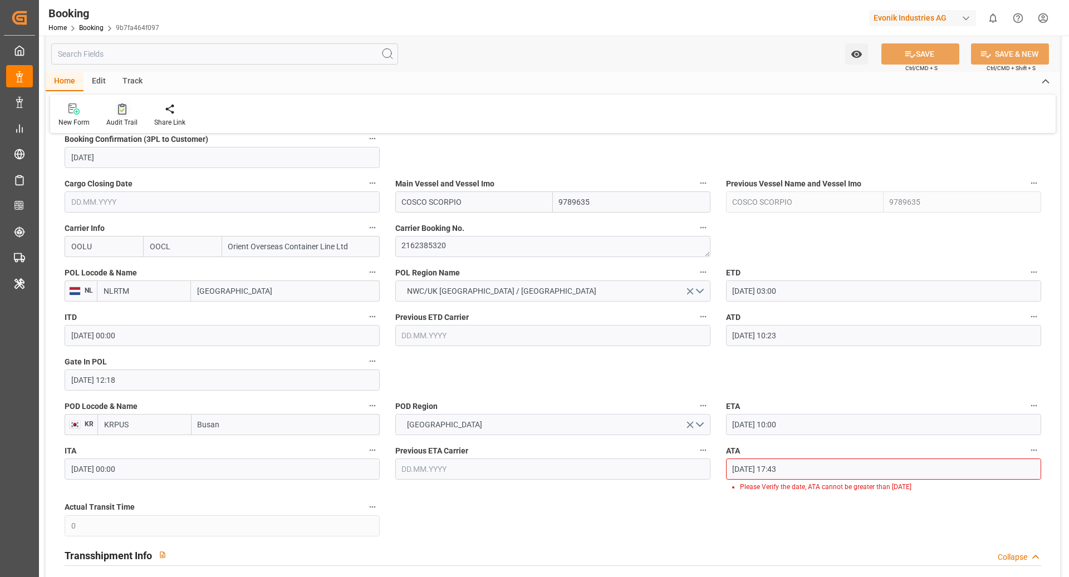
click at [123, 112] on icon at bounding box center [122, 109] width 8 height 11
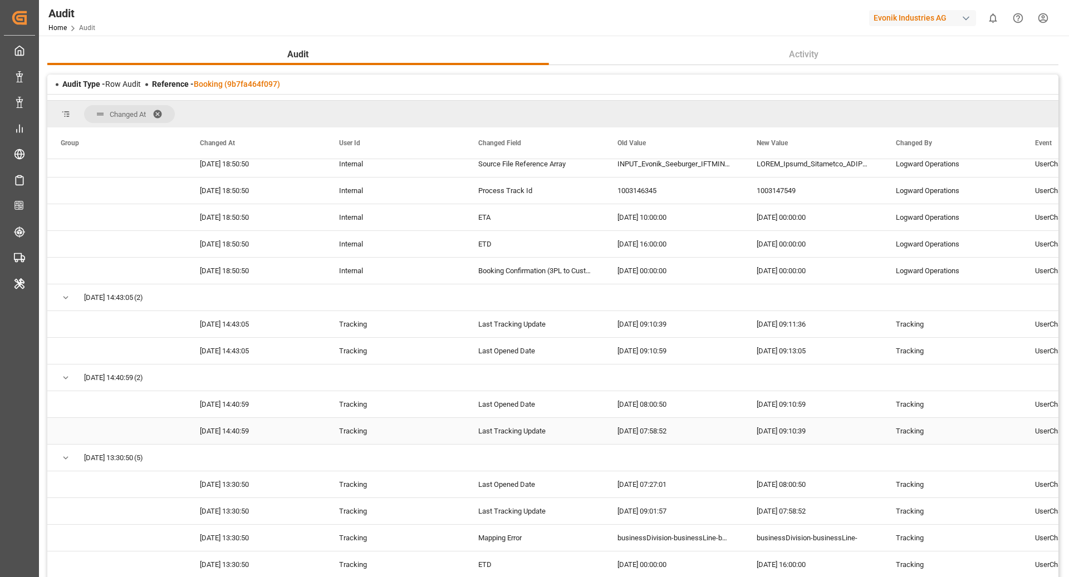
scroll to position [2948, 0]
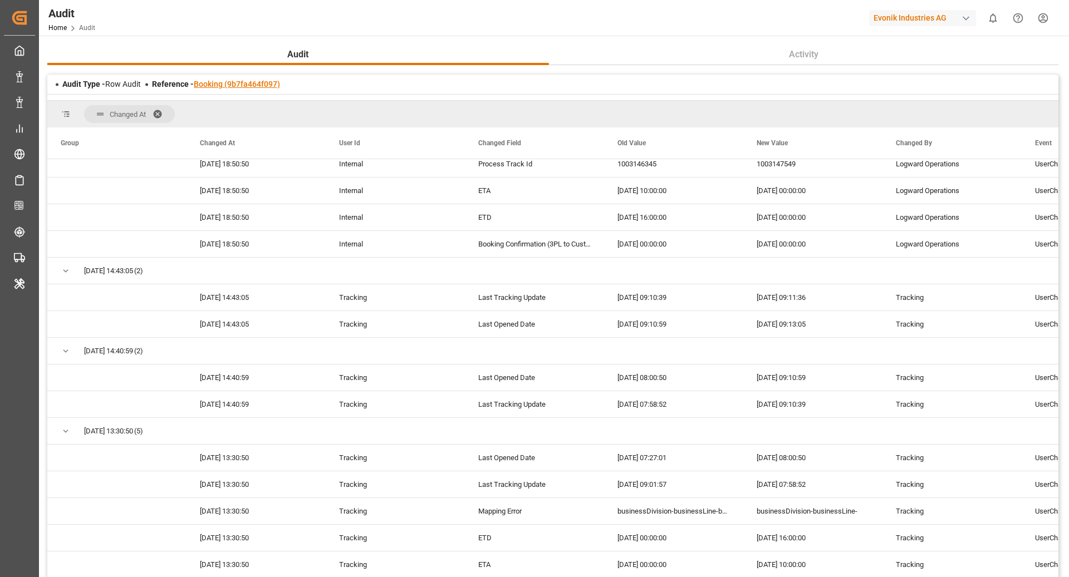
click at [256, 89] on link "Booking (9b7fa464f097)" at bounding box center [237, 84] width 86 height 9
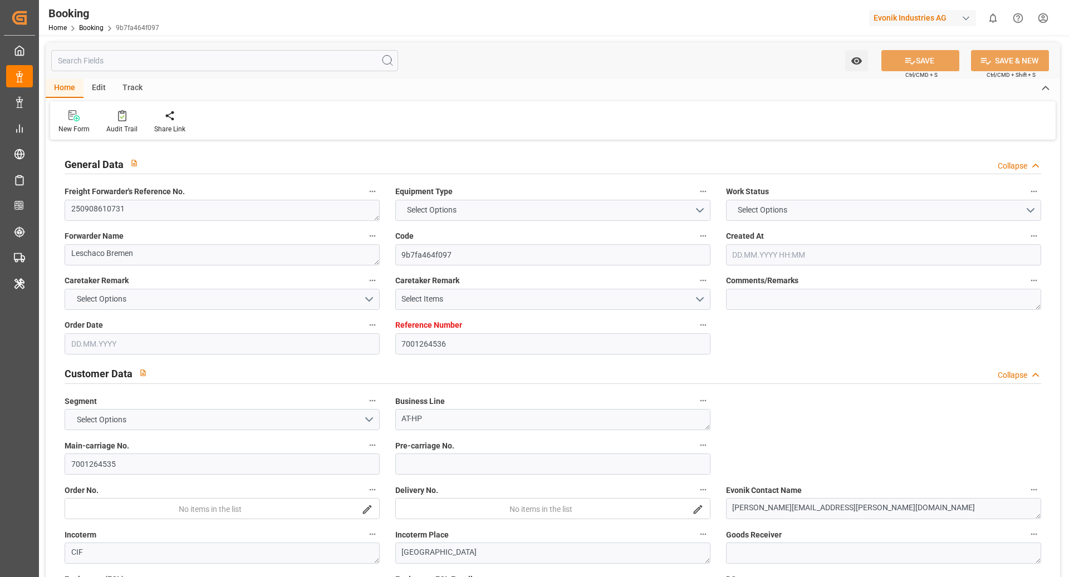
type input "7001264536"
type input "9789635"
type input "OOCL"
type input "Orient Overseas Container Line Ltd"
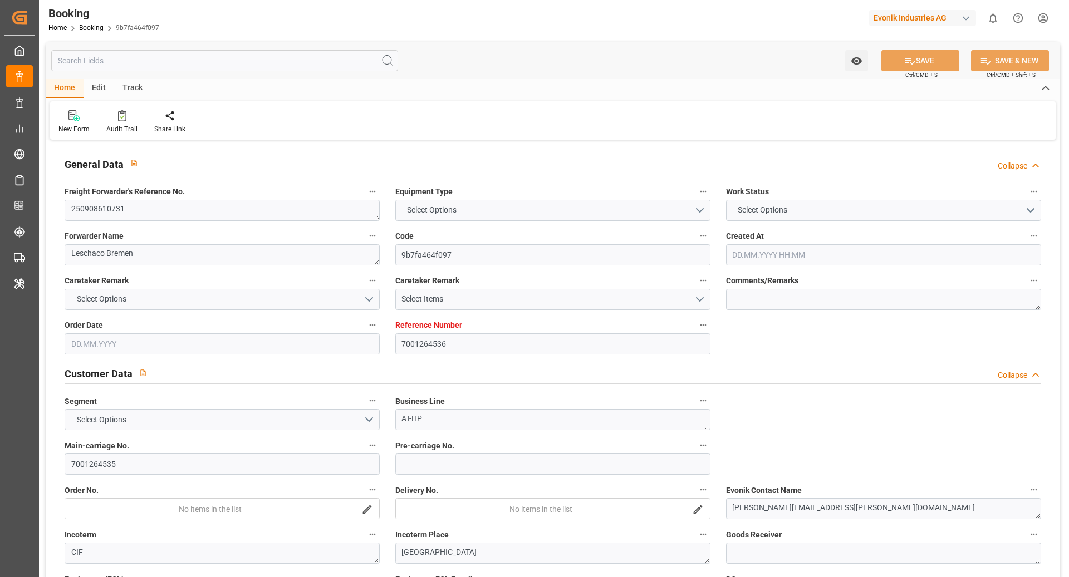
type input "NLRTM"
type input "KRPUS"
type input "0"
type input "CNSHG"
type input "0"
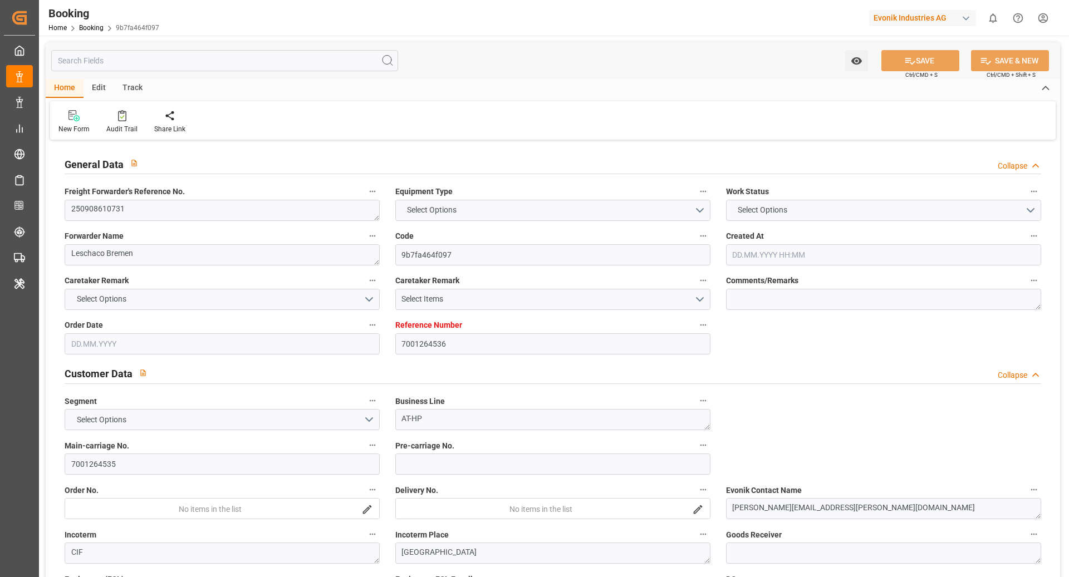
type input "NLRTM"
type input "KRPUS"
type input "9622588"
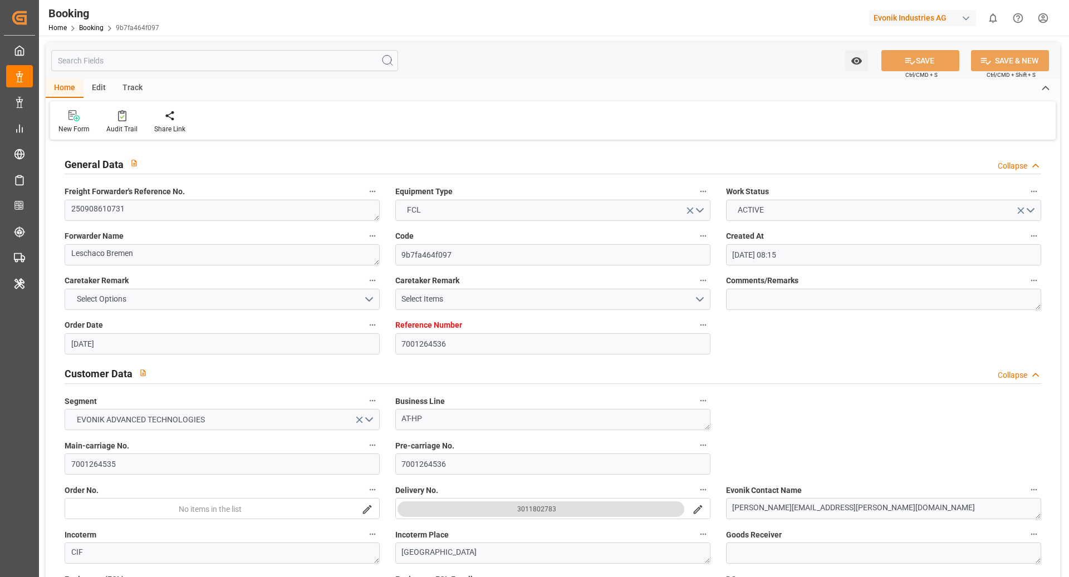
type input "[DATE] 08:15"
type input "[DATE]"
type input "[DATE] 00:00"
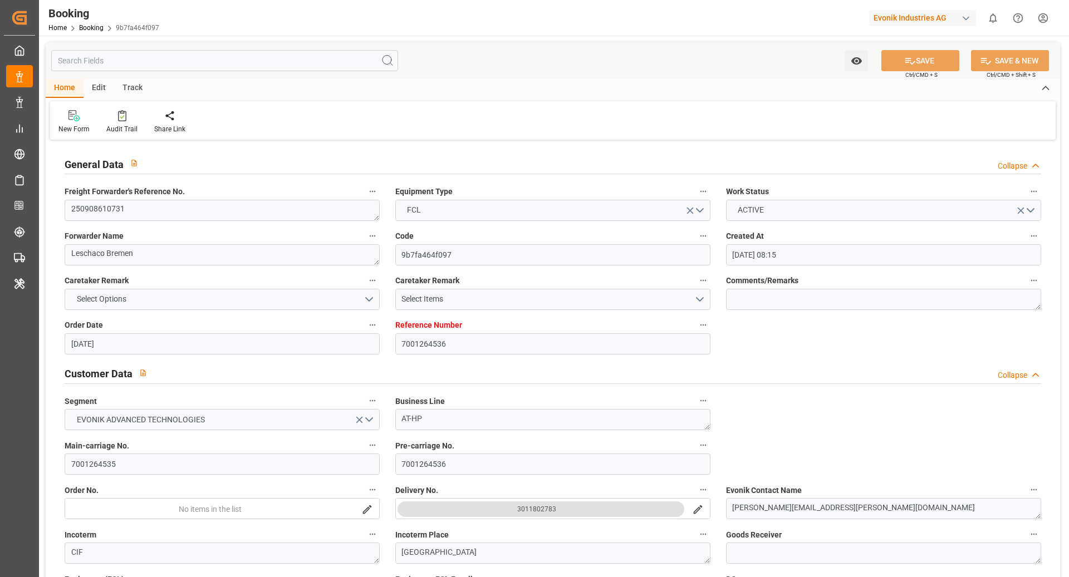
type input "[DATE] 00:00"
type input "[DATE]"
type input "[DATE] 03:00"
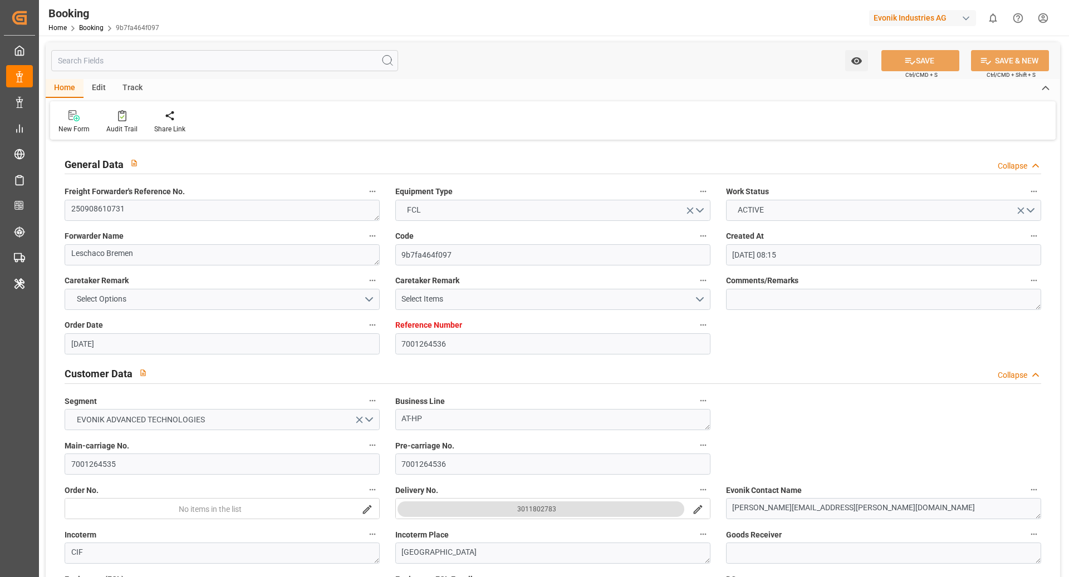
type input "[DATE] 00:00"
type input "[DATE] 10:23"
type input "[DATE] 12:18"
type input "[DATE] 10:00"
type input "[DATE] 00:00"
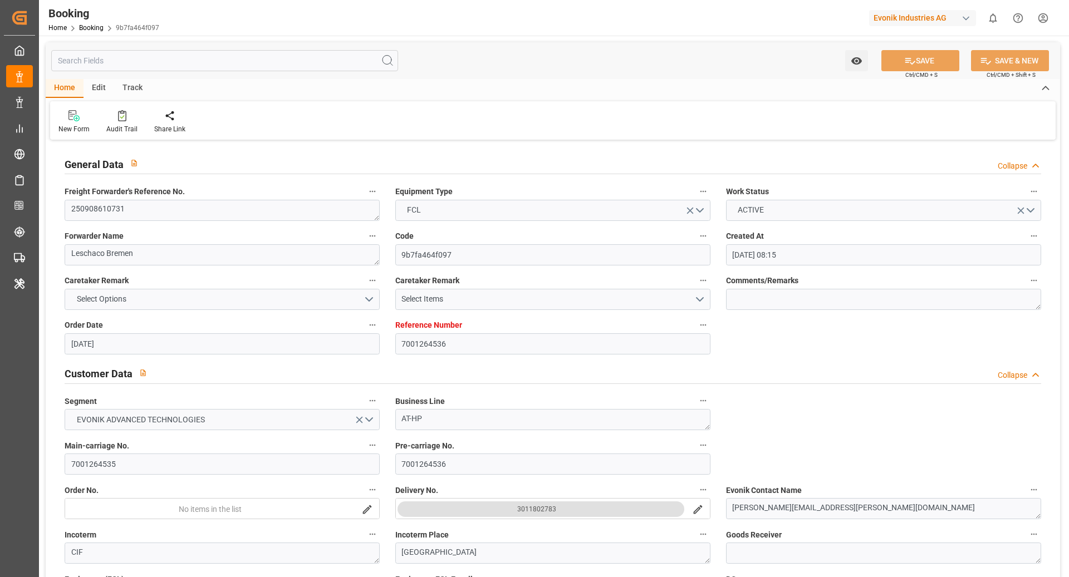
type input "[DATE] 17:43"
type input "[DATE] 08:00"
type input "[DATE] 00:00"
type input "[DATE] 02:00"
type input "[DATE] 00:00"
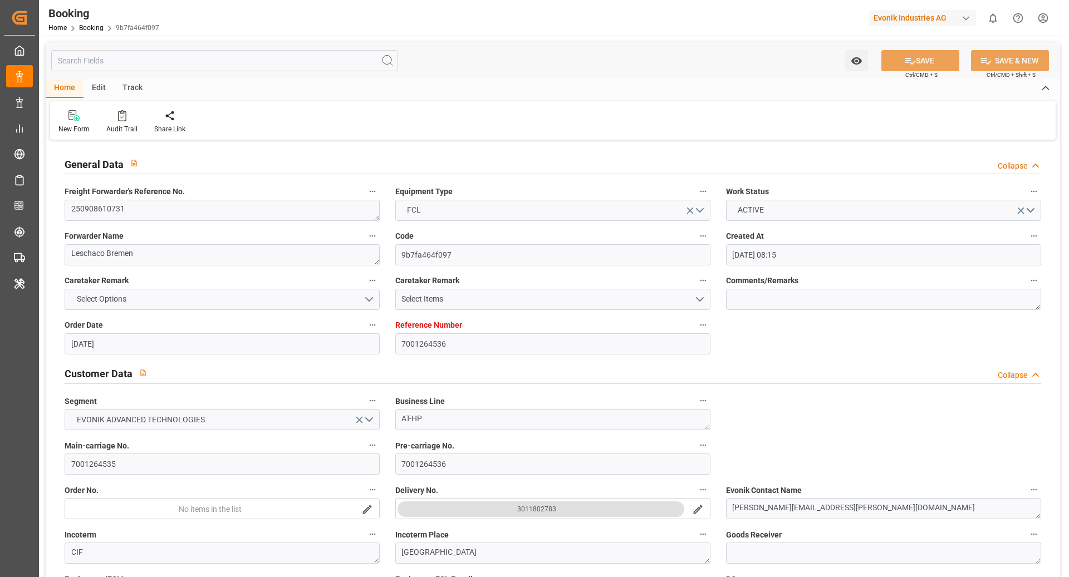
type input "[DATE] 09:26"
type input "[DATE]"
type input "[DATE] 05:55"
type input "[DATE] 03:00"
type input "[DATE] 08:00"
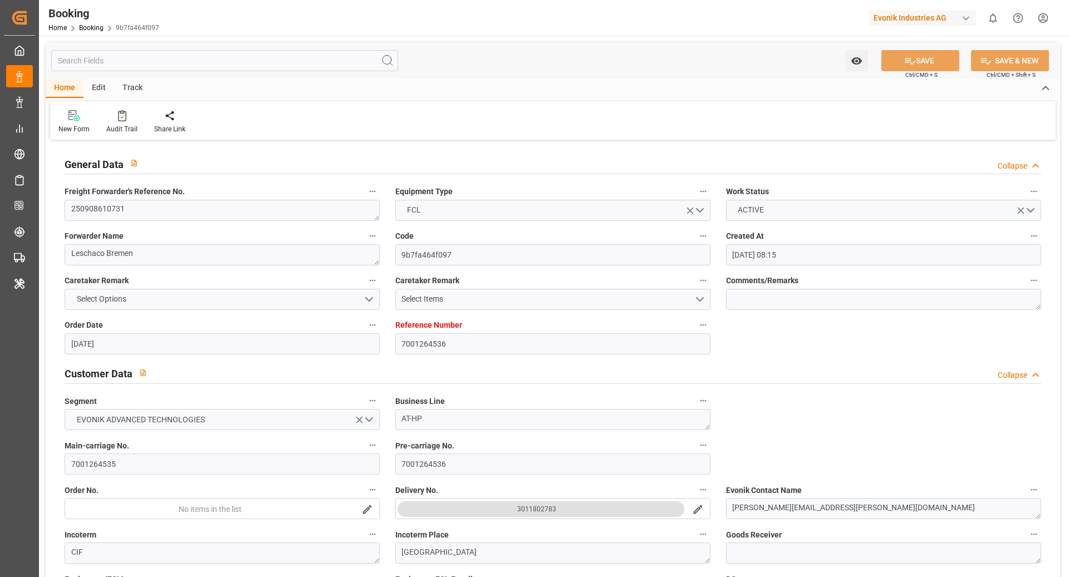
type input "[DATE] 16:49"
type input "[DATE] 02:00"
type input "[DATE] 10:00"
type input "[DATE] 23:33"
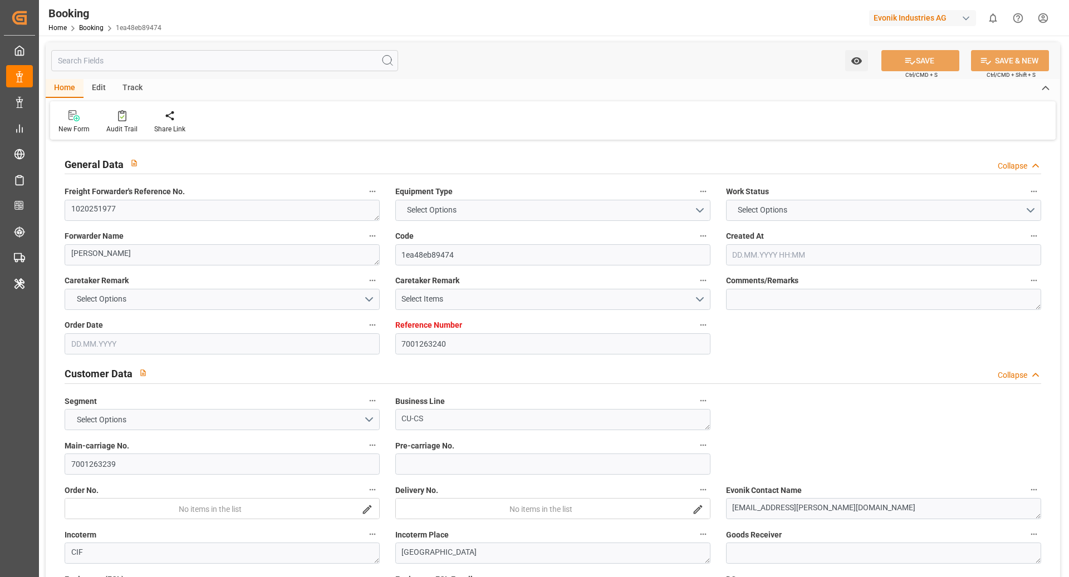
type input "7001263240"
type input "9783502"
type input "OOCL"
type input "Orient Overseas Container Line Ltd"
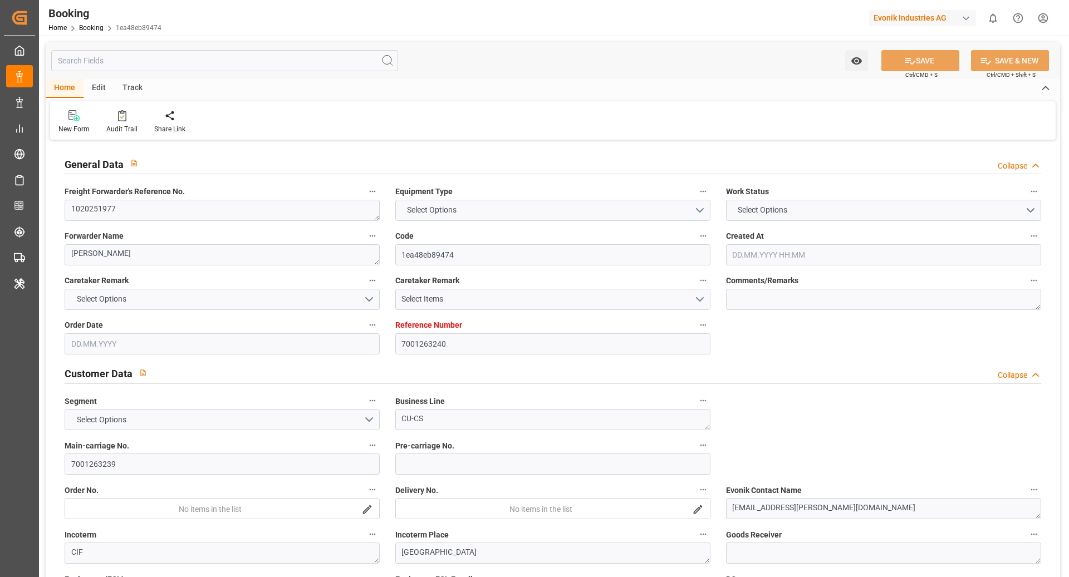
type input "BEANR"
type input "KRPUS"
type input "1"
type input "CNSHG"
type input "0"
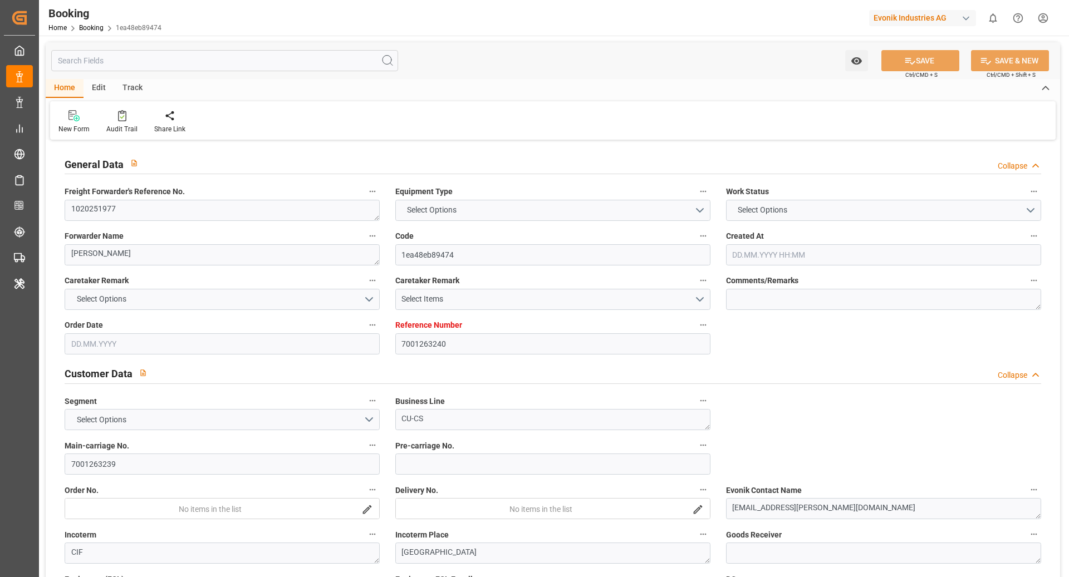
type input "BEANR"
type input "KRPUS"
type input "9516454"
type input "01.09.2025 08:57"
type input "01.09.2025"
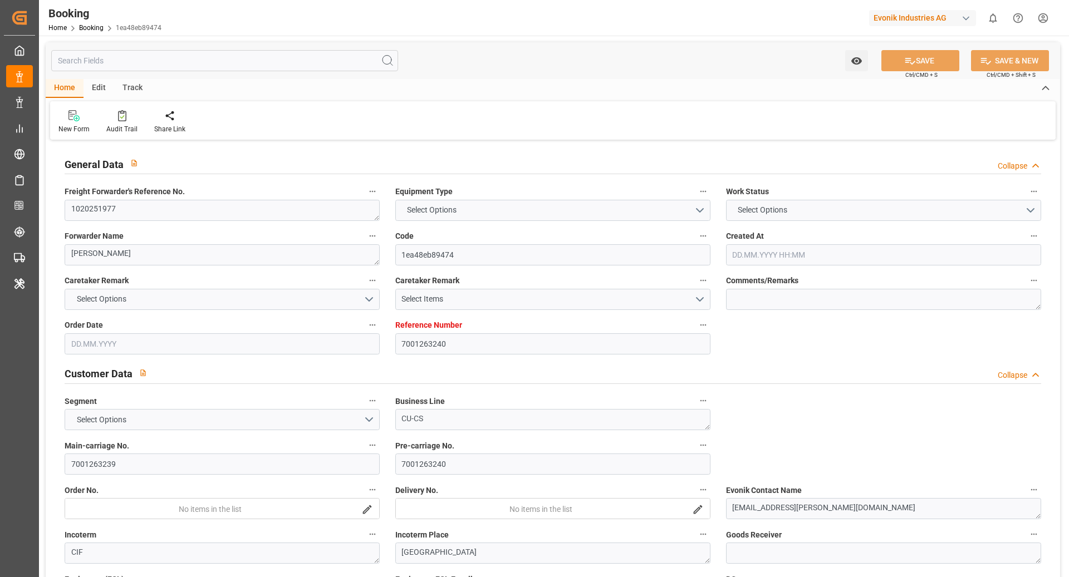
type input "30.11.2025"
type input "20.09.2025"
type input "05.09.2025 00:00"
type input "[DATE] 00:00"
type input "12.09.2025 00:00"
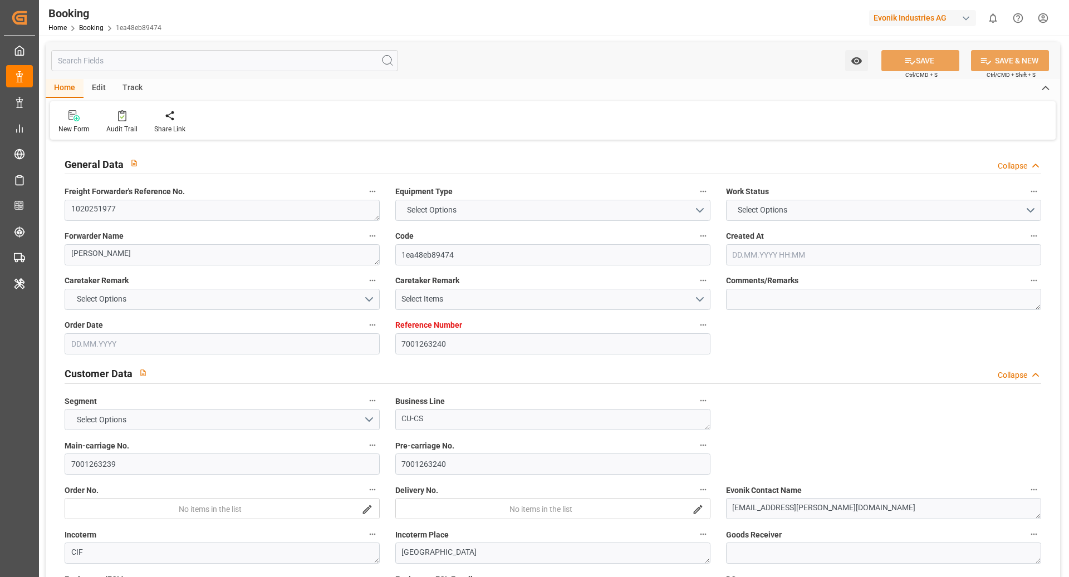
type input "23.09.2025 21:30"
type input "[DATE] 00:00"
type input "24.09.2025 04:54"
type input "16.09.2025 08:28"
type input "05.11.2025 10:00"
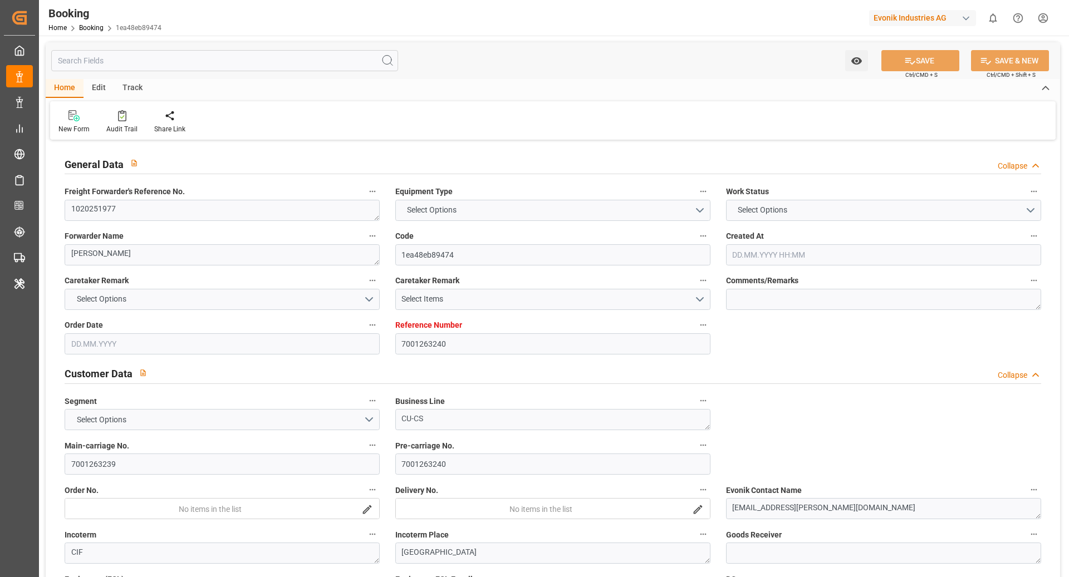
type input "30.11.2025 00:00"
type input "25.09.2025 11:46"
type input "28.10.2025 08:00"
type input "28.10.2025 00:00"
type input "04.11.2025 02:00"
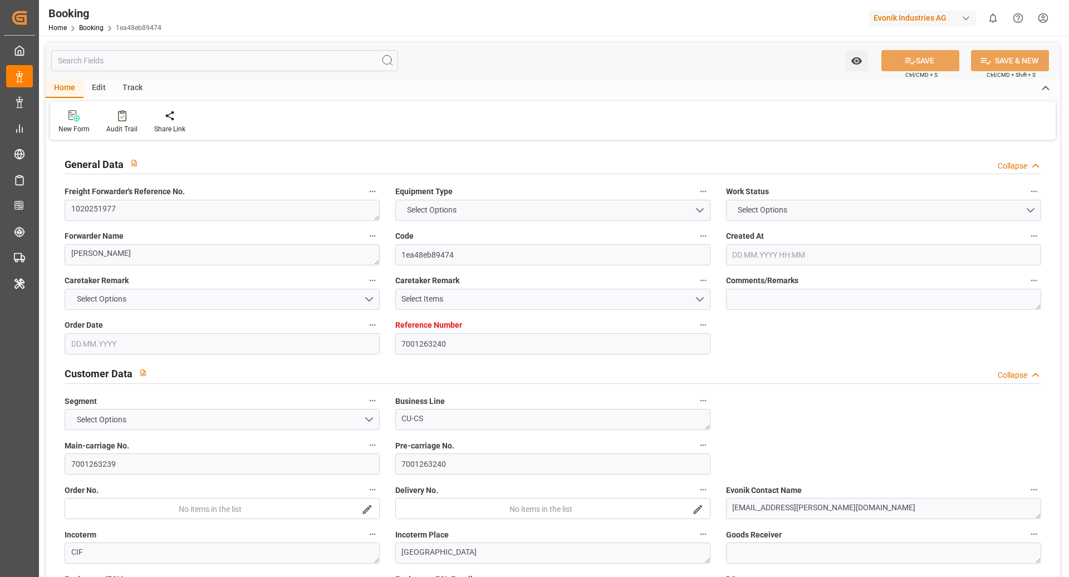
type input "[DATE] 00:00"
type input "25.09.2025 07:28"
type input "[DATE]"
type input "23.09.2025 11:12"
type input "24.09.2025 04:00"
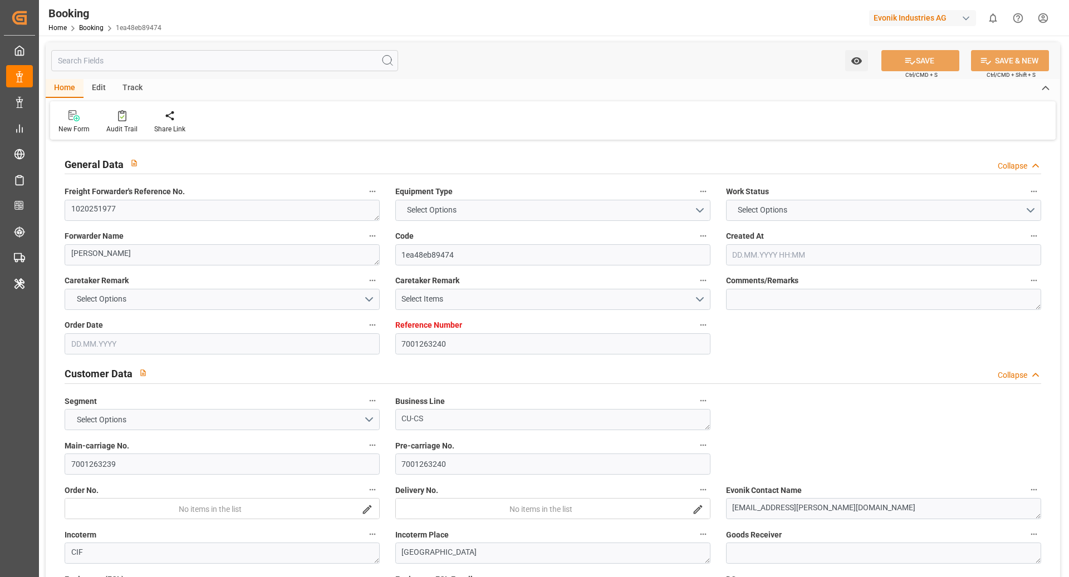
type input "24.09.2025 05:48"
type input "28.10.2025 08:00"
type input "28.10.2025 16:49"
type input "04.11.2025 02:00"
type input "05.11.2025 10:00"
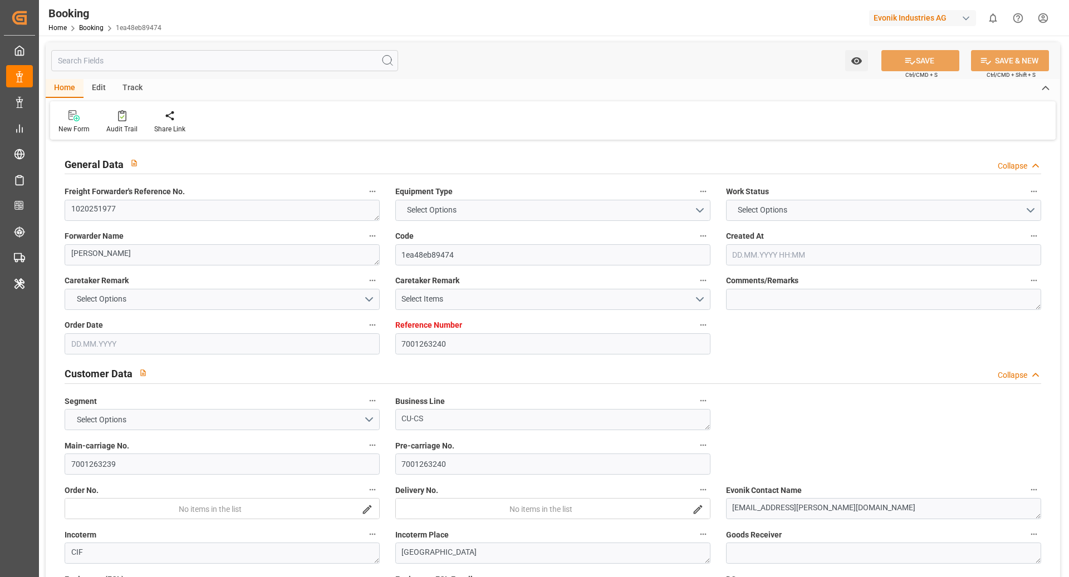
type input "05.11.2025 23:33"
type input "09.11.2025 23:33"
click at [107, 128] on div "Audit Trail" at bounding box center [121, 129] width 31 height 10
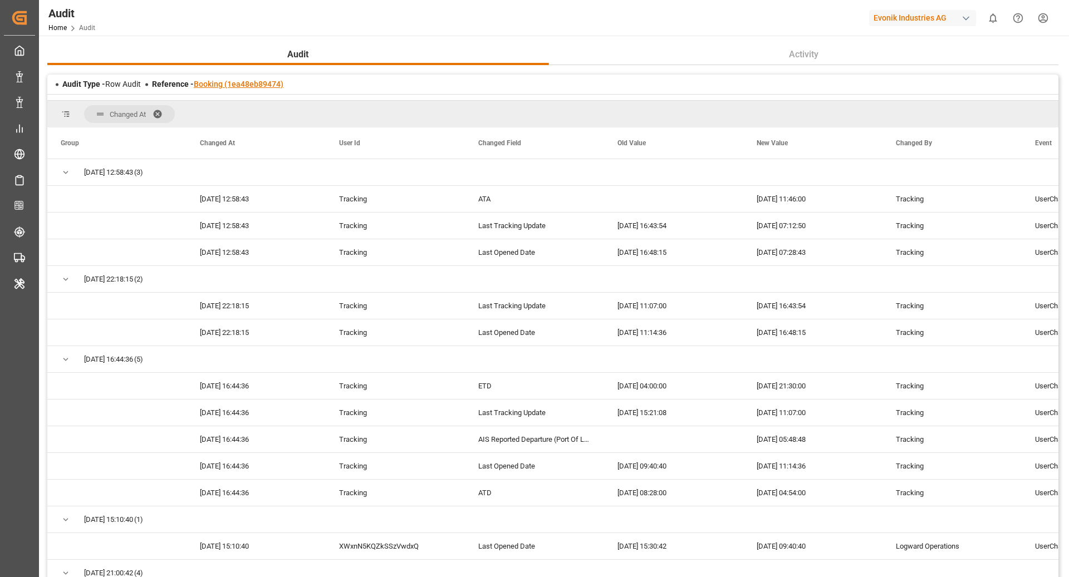
click at [235, 87] on link "Booking (1ea48eb89474)" at bounding box center [239, 84] width 90 height 9
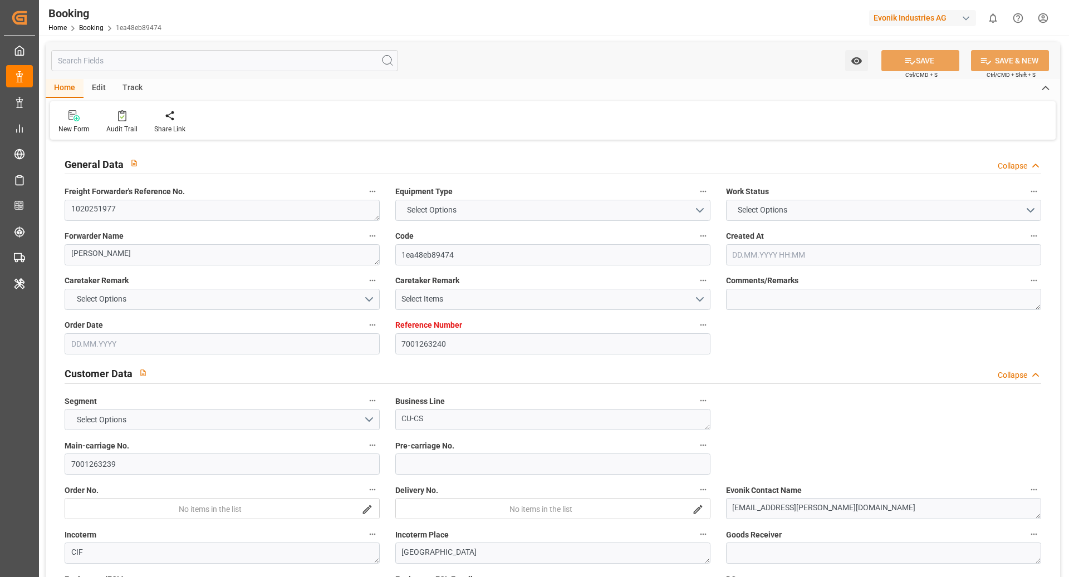
type input "7001263240"
type input "9783502"
type input "OOCL"
type input "Orient Overseas Container Line Ltd"
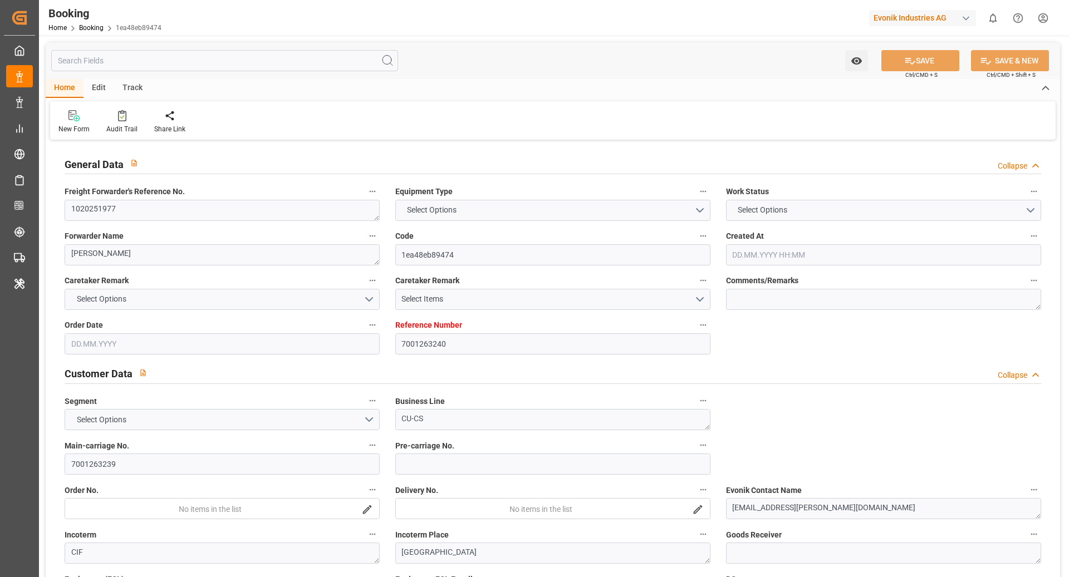
type input "BEANR"
type input "KRPUS"
type input "1"
type input "CNSHG"
type input "0"
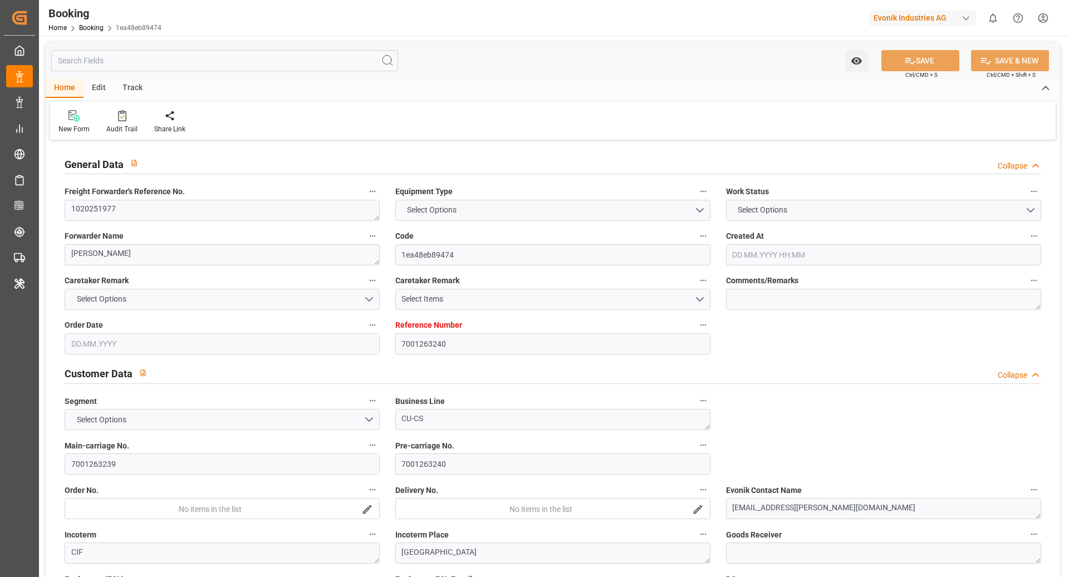
type input "BEANR"
type input "KRPUS"
type input "9516454"
type input "01.09.2025 08:57"
type input "01.09.2025"
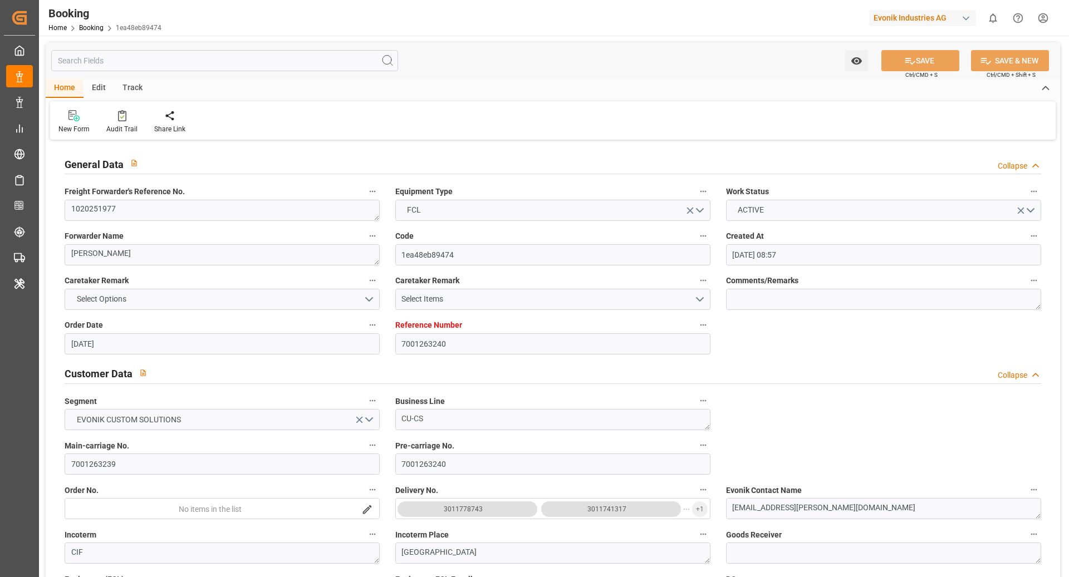
type input "30.11.2025"
type input "20.09.2025"
type input "05.09.2025 00:00"
type input "[DATE] 00:00"
type input "12.09.2025 00:00"
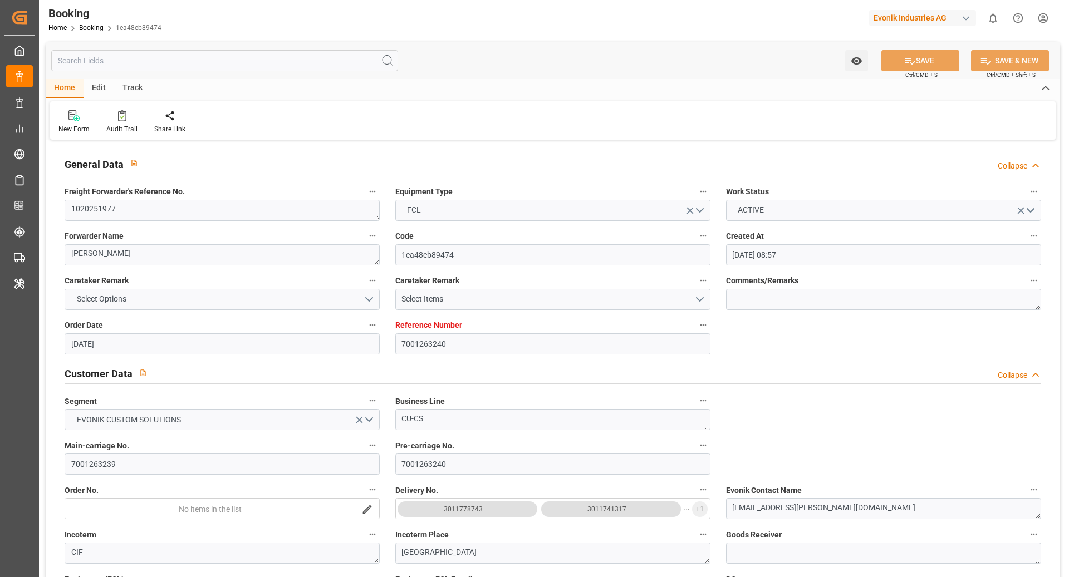
type input "23.09.2025 21:30"
type input "[DATE] 00:00"
type input "24.09.2025 04:54"
type input "16.09.2025 08:28"
type input "05.11.2025 10:00"
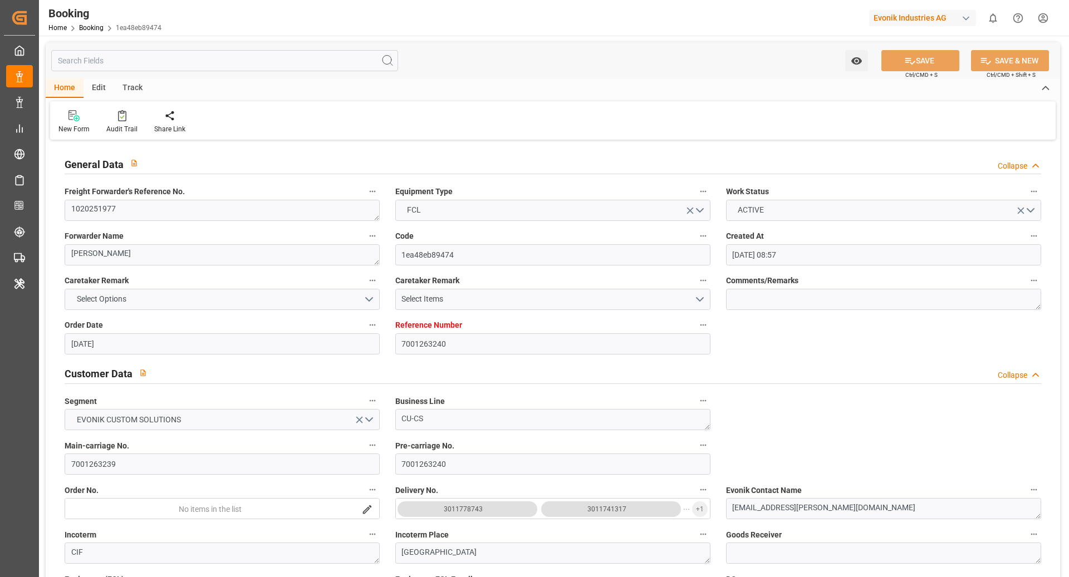
type input "30.11.2025 00:00"
type input "25.09.2025 11:46"
type input "28.10.2025 08:00"
type input "28.10.2025 00:00"
type input "04.11.2025 02:00"
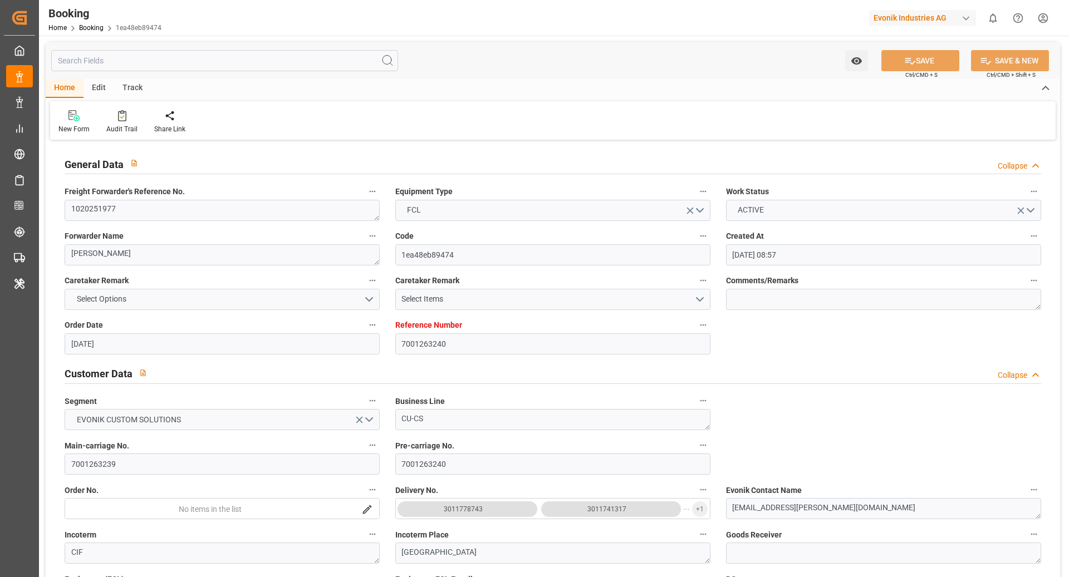
type input "[DATE] 00:00"
type input "25.09.2025 07:28"
type input "[DATE]"
type input "23.09.2025 11:12"
type input "24.09.2025 04:00"
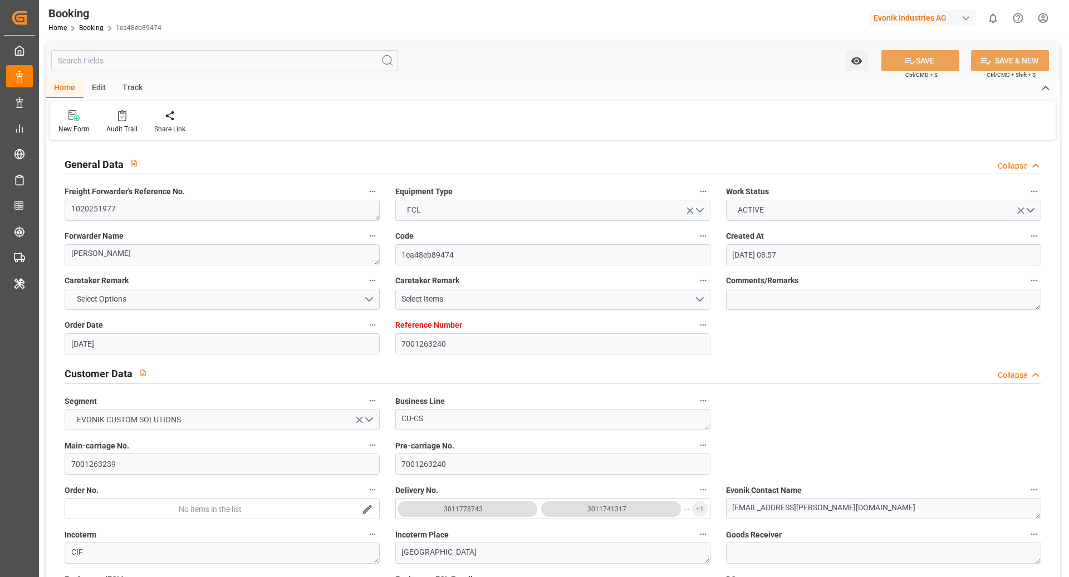
type input "24.09.2025 05:48"
type input "28.10.2025 08:00"
type input "28.10.2025 16:49"
type input "04.11.2025 02:00"
type input "05.11.2025 10:00"
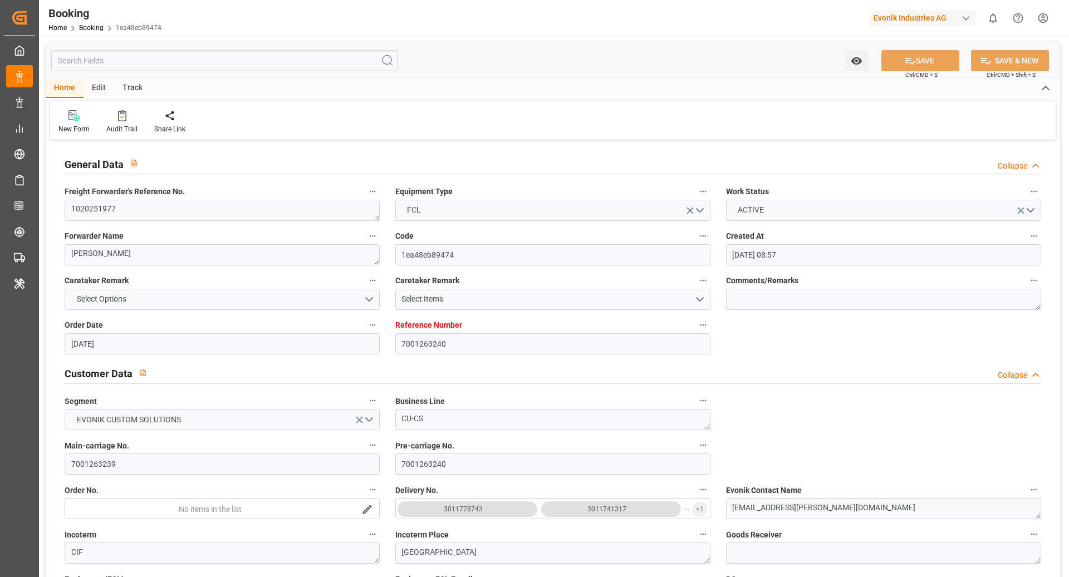
type input "05.11.2025 23:33"
type input "09.11.2025 23:33"
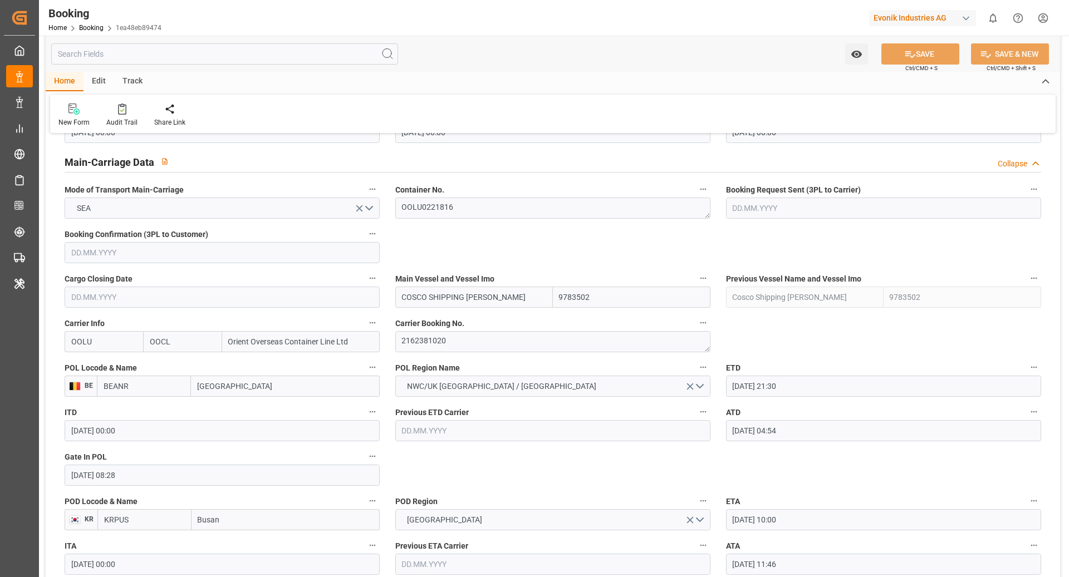
scroll to position [682, 0]
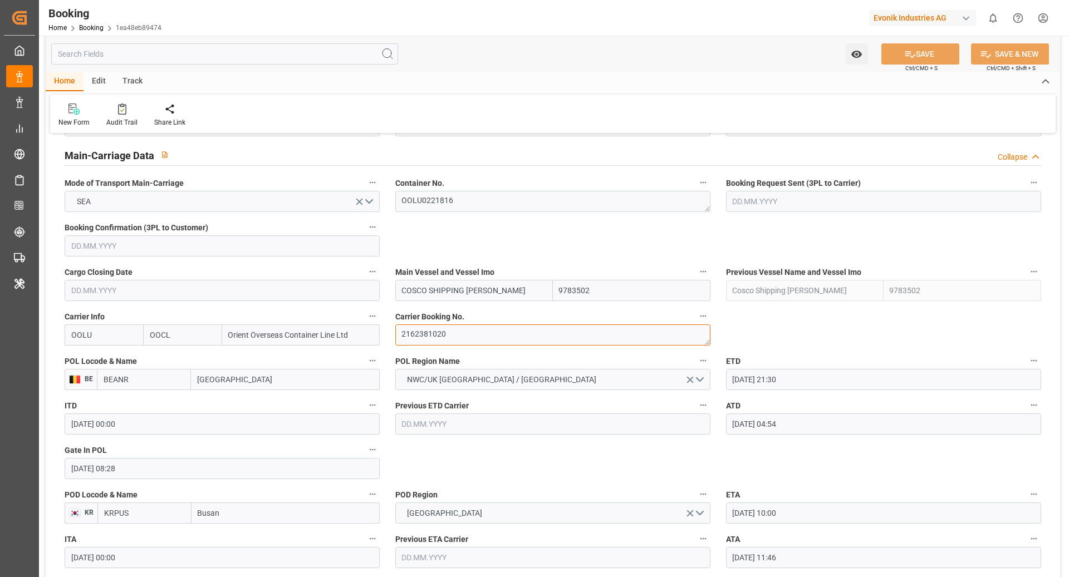
click at [476, 331] on textarea "2162381020" at bounding box center [552, 335] width 315 height 21
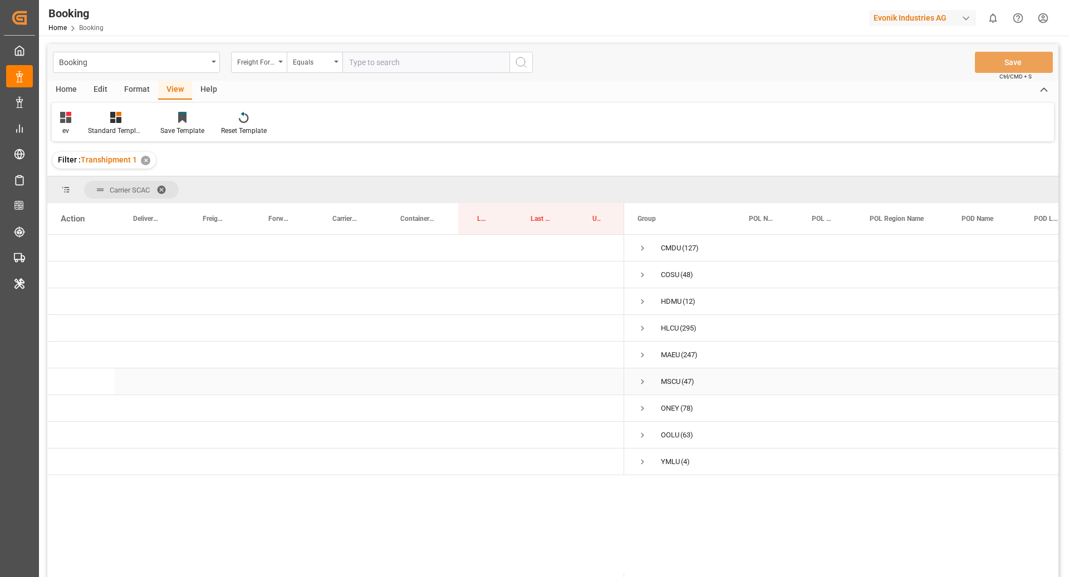
click at [637, 384] on span "Press SPACE to select this row." at bounding box center [642, 382] width 10 height 10
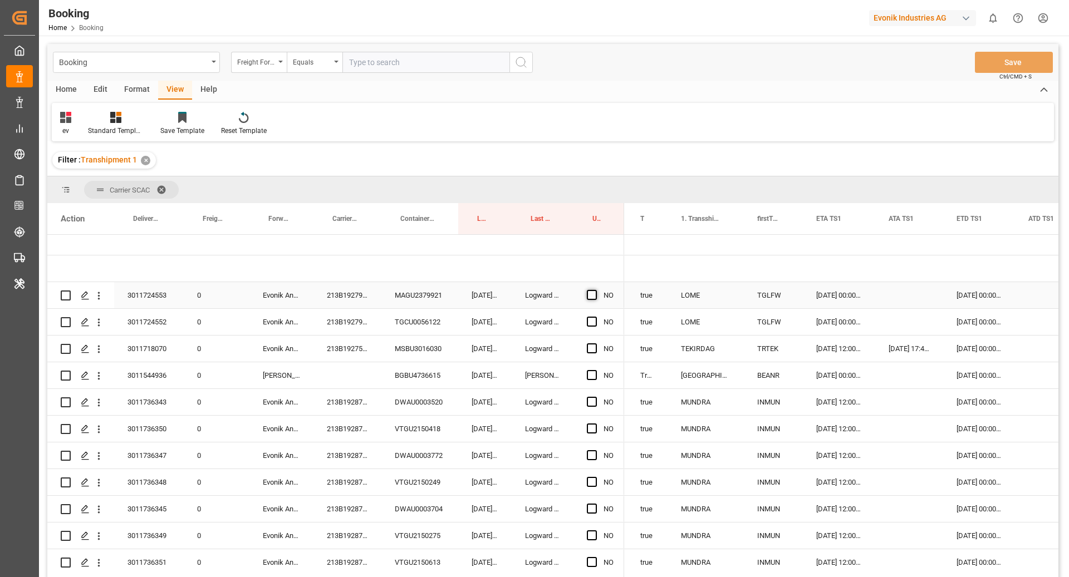
click at [591, 294] on span "Press SPACE to select this row." at bounding box center [592, 295] width 10 height 10
click at [595, 290] on input "Press SPACE to select this row." at bounding box center [595, 290] width 0 height 0
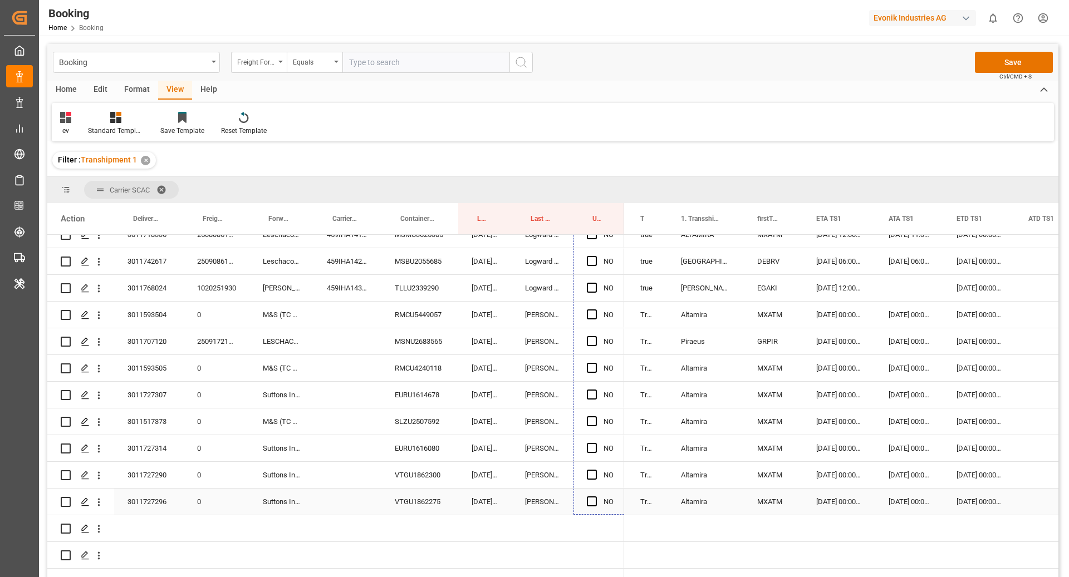
drag, startPoint x: 621, startPoint y: 306, endPoint x: 606, endPoint y: 503, distance: 197.6
